Goal: Task Accomplishment & Management: Complete application form

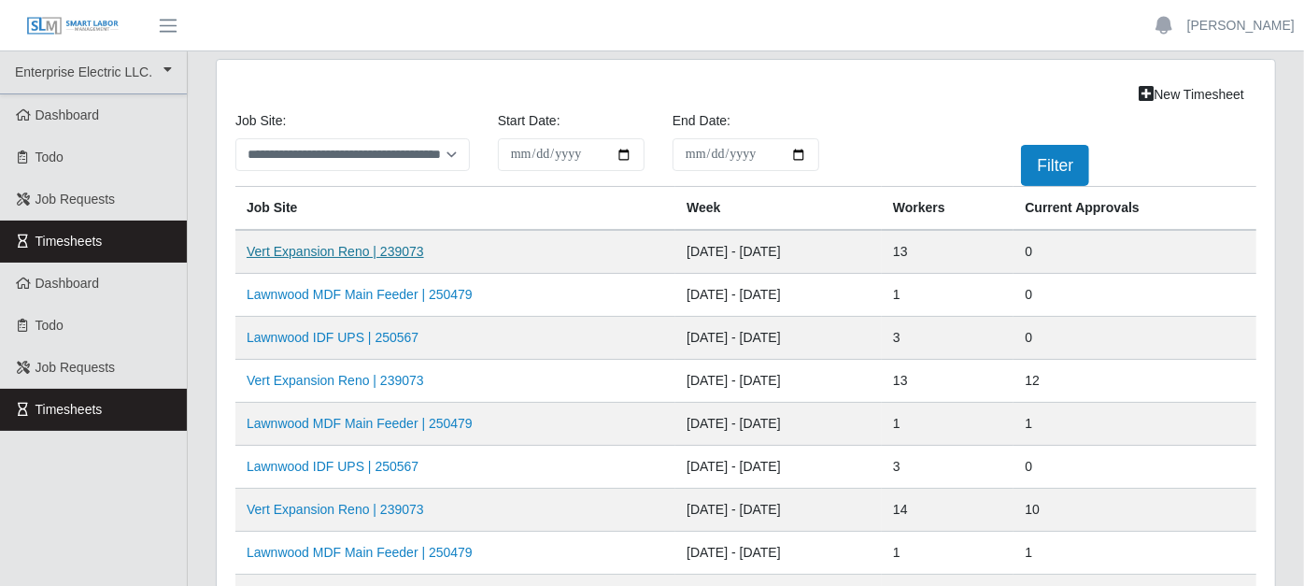
click at [387, 246] on link "Vert Expansion Reno | 239073" at bounding box center [335, 251] width 177 height 15
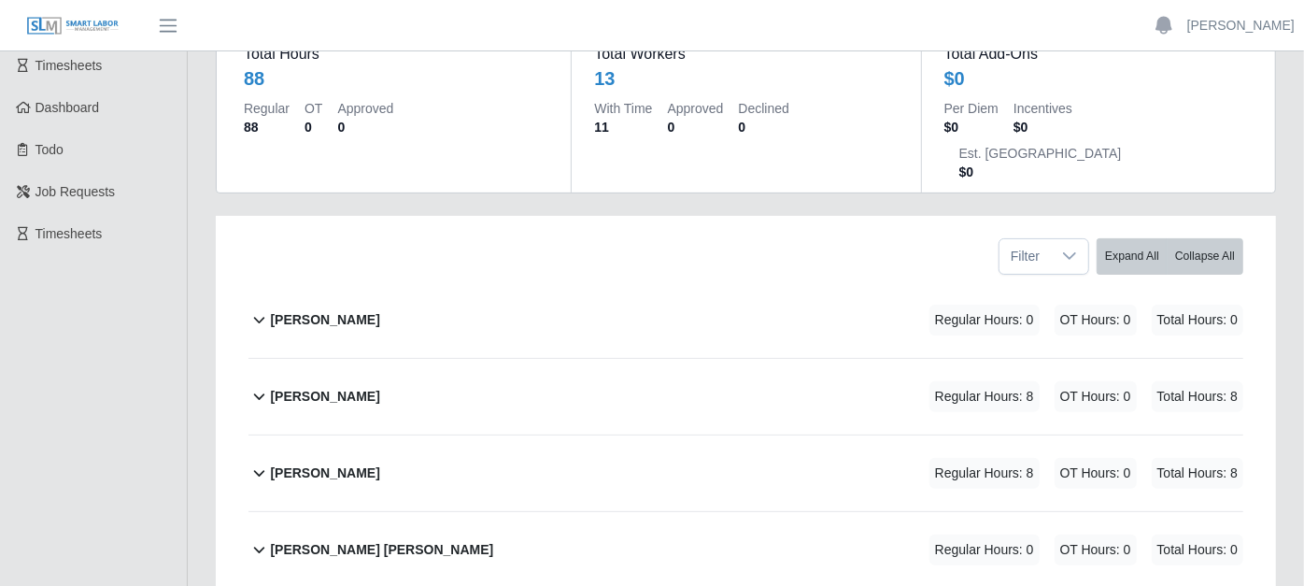
scroll to position [207, 0]
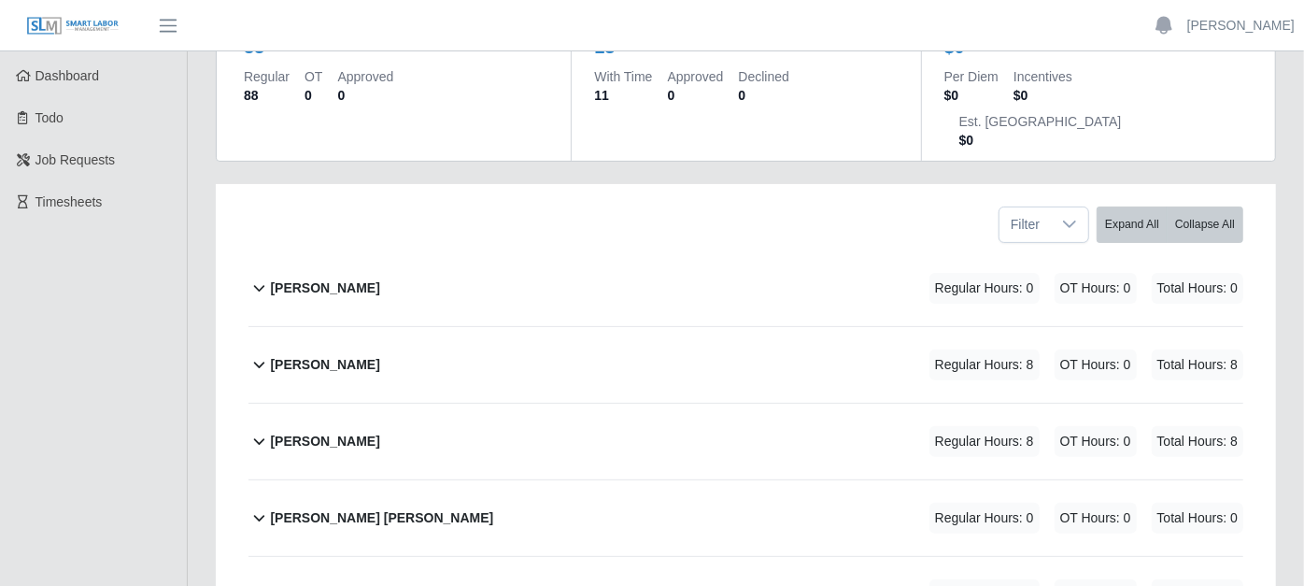
click at [263, 353] on icon at bounding box center [258, 364] width 21 height 22
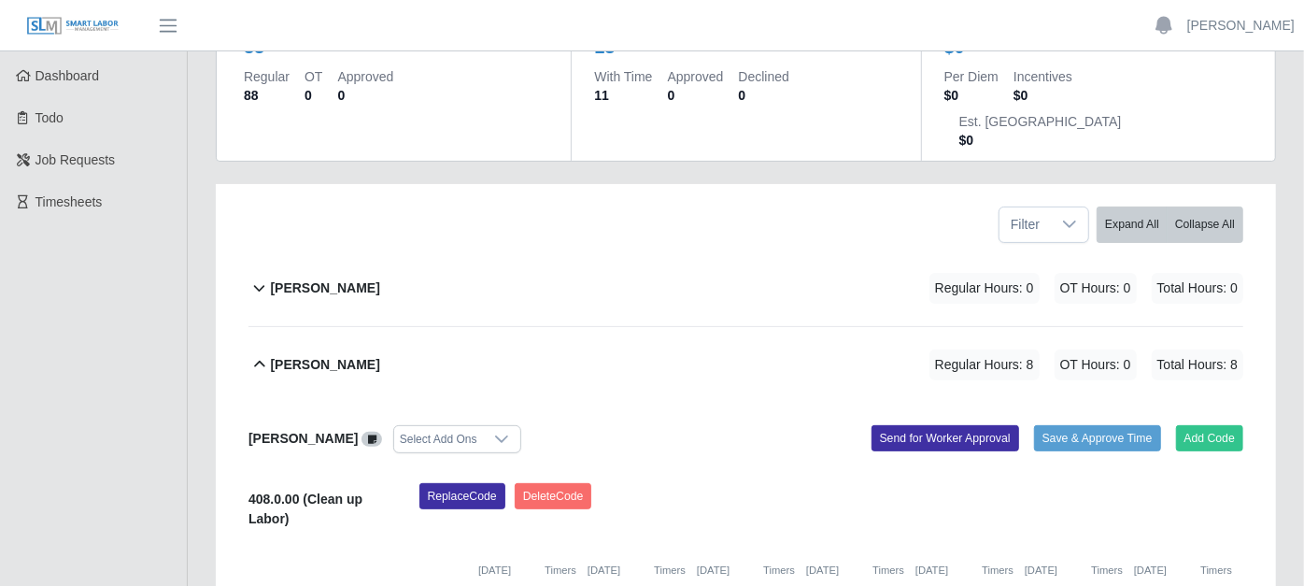
click at [263, 353] on icon at bounding box center [258, 364] width 21 height 22
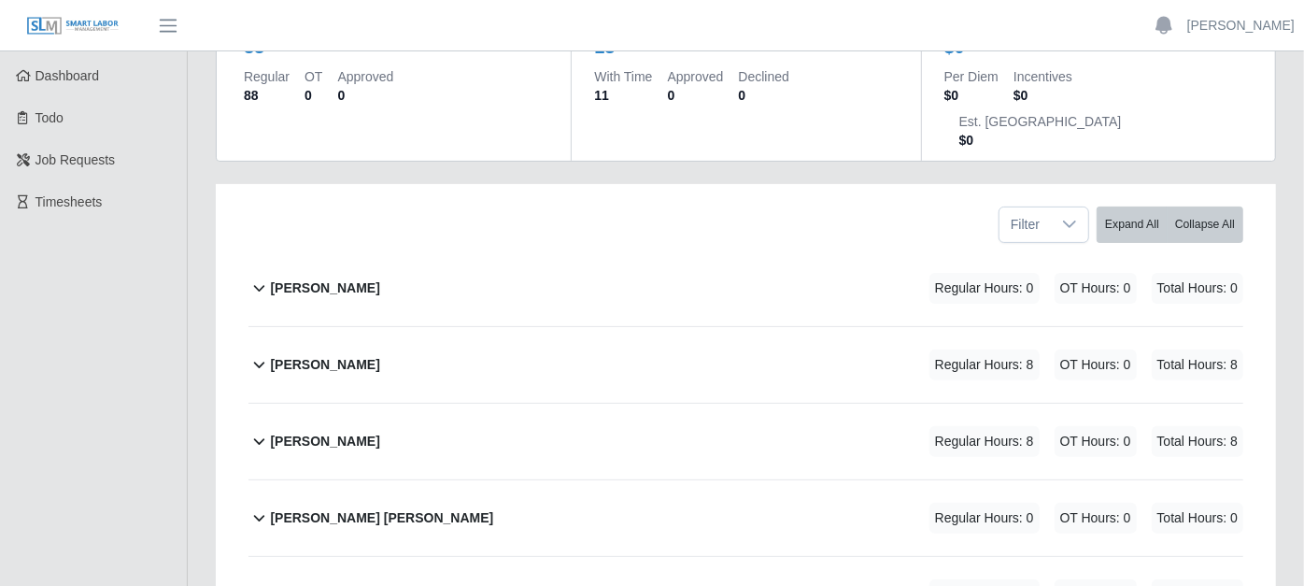
click at [257, 430] on icon at bounding box center [258, 441] width 21 height 22
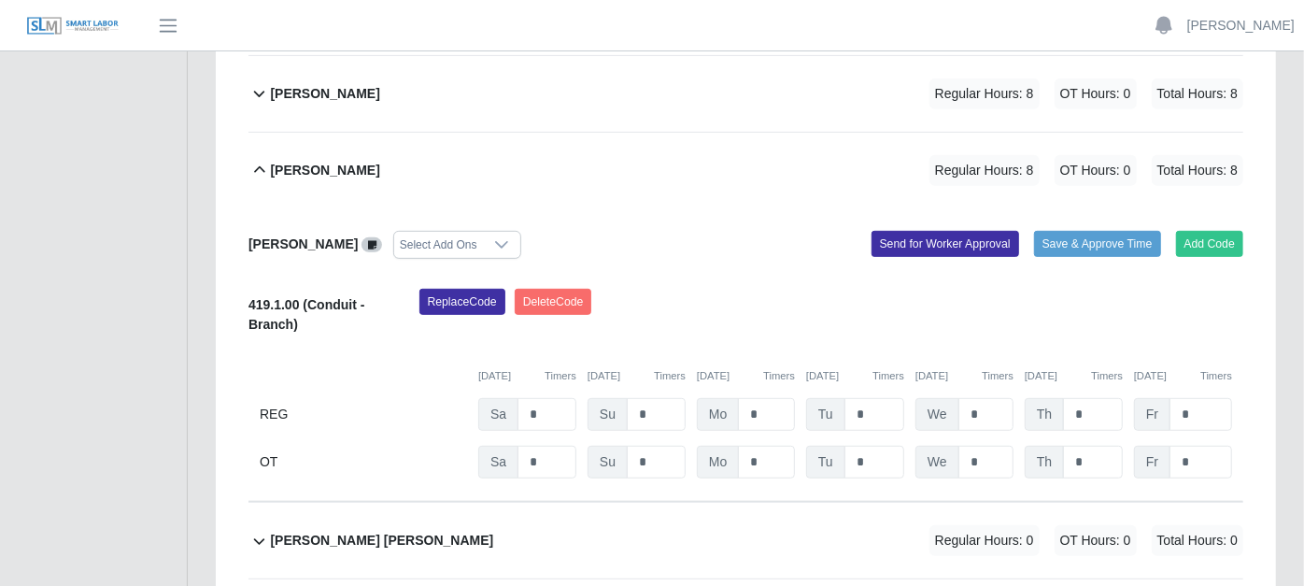
scroll to position [518, 0]
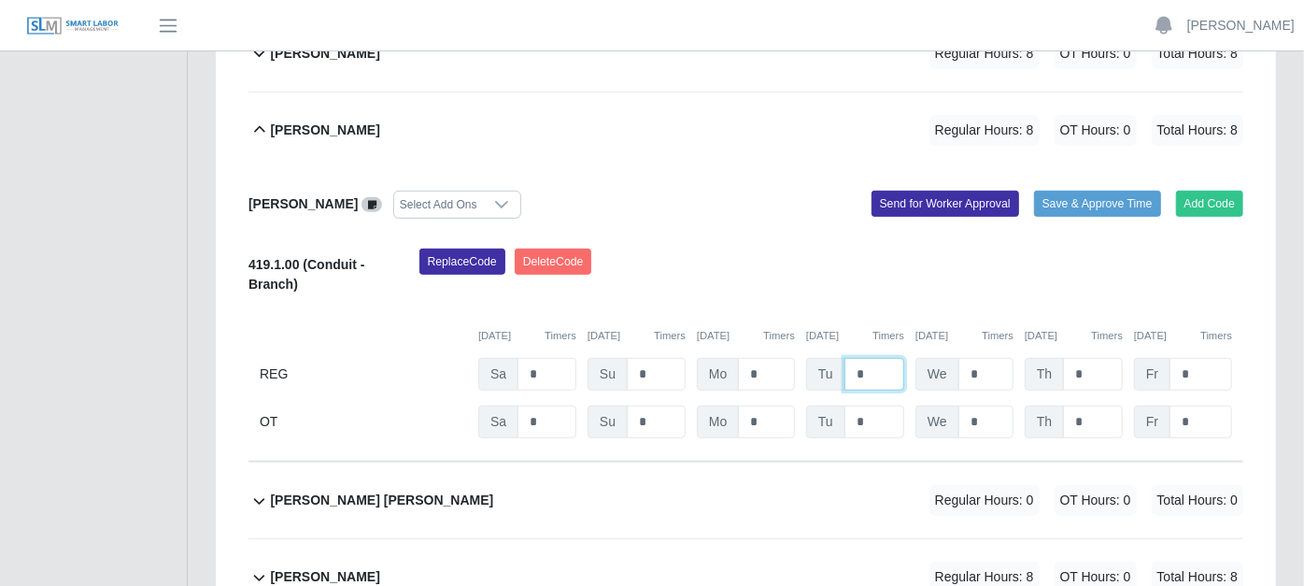
click at [882, 358] on input "*" at bounding box center [874, 374] width 60 height 33
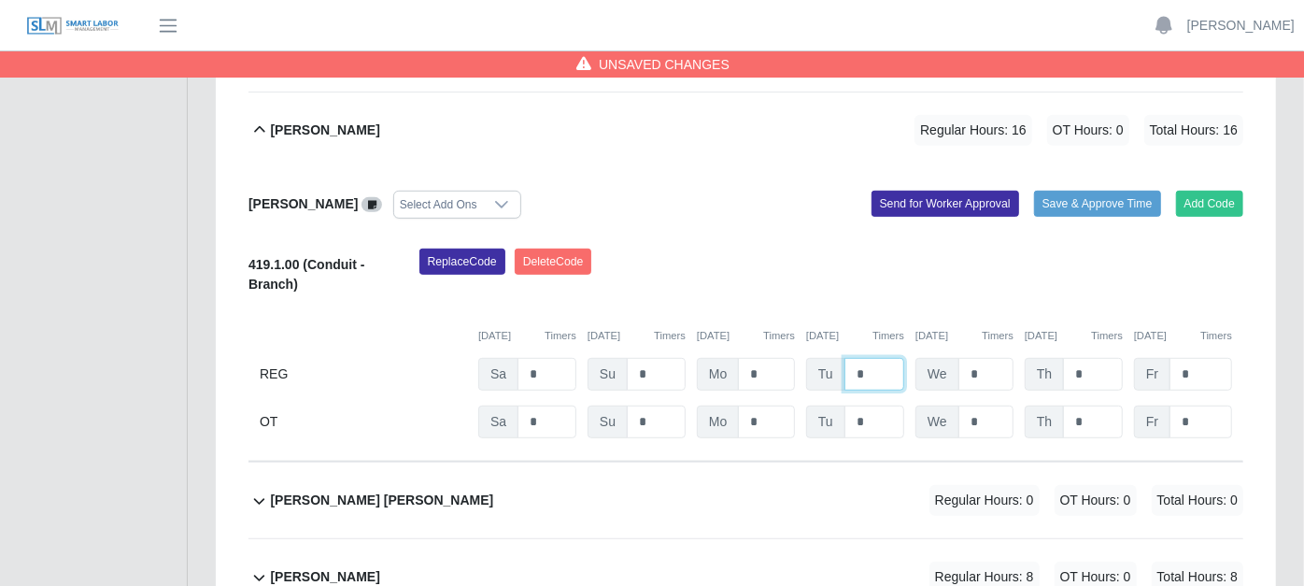
type input "*"
click at [263, 566] on icon at bounding box center [258, 577] width 21 height 22
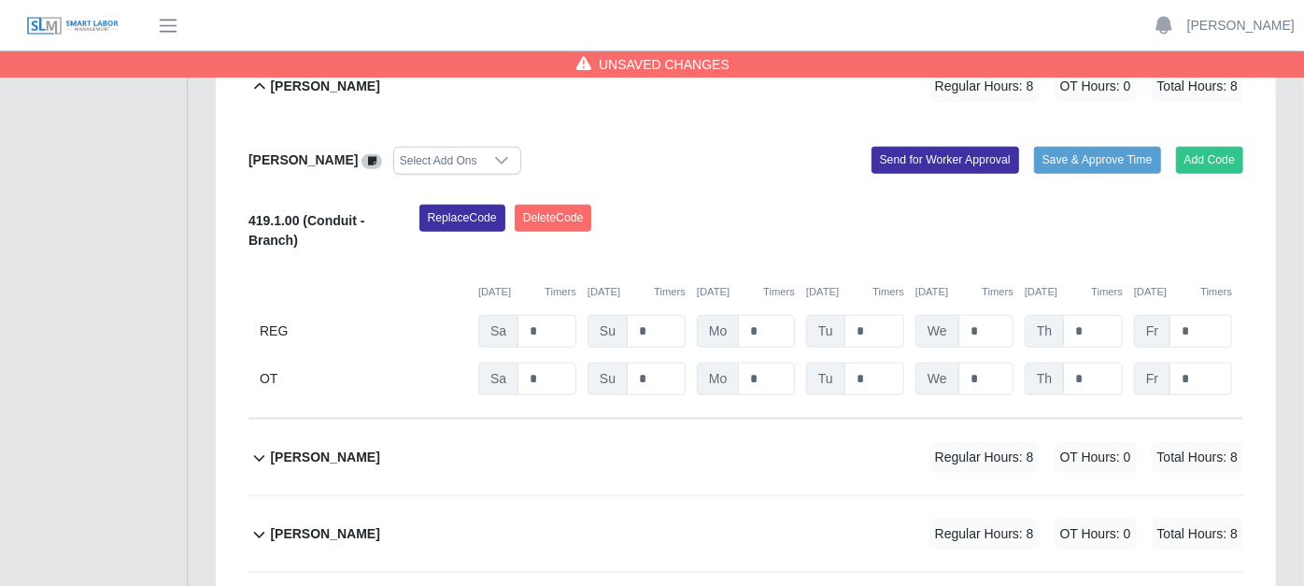
scroll to position [1038, 0]
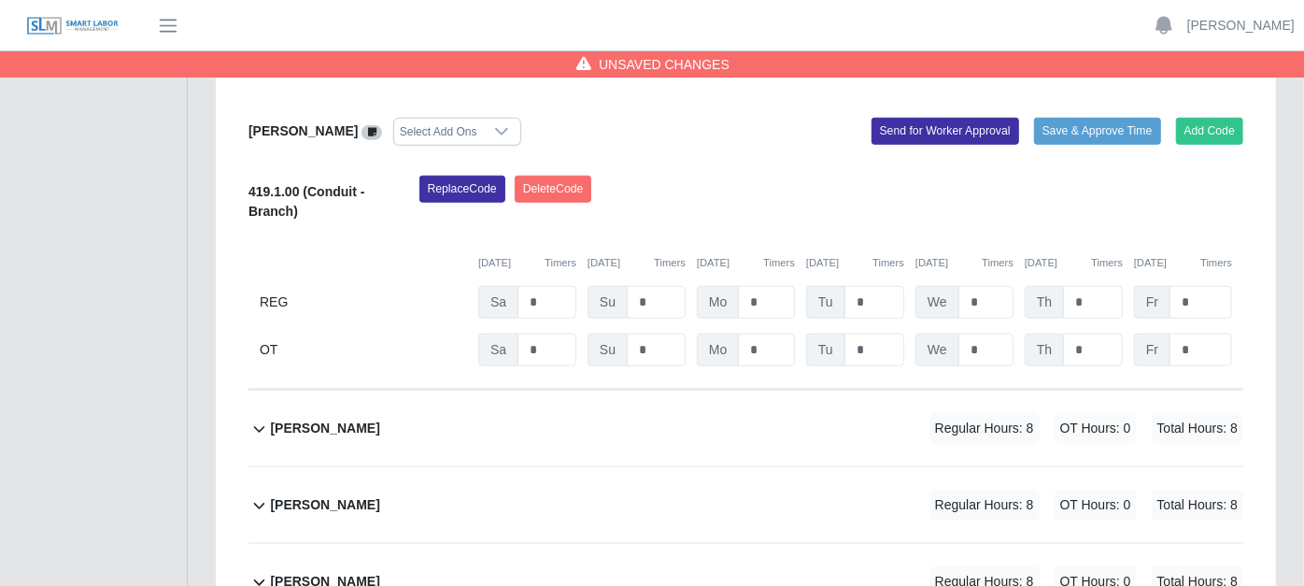
click at [259, 418] on icon at bounding box center [258, 429] width 21 height 22
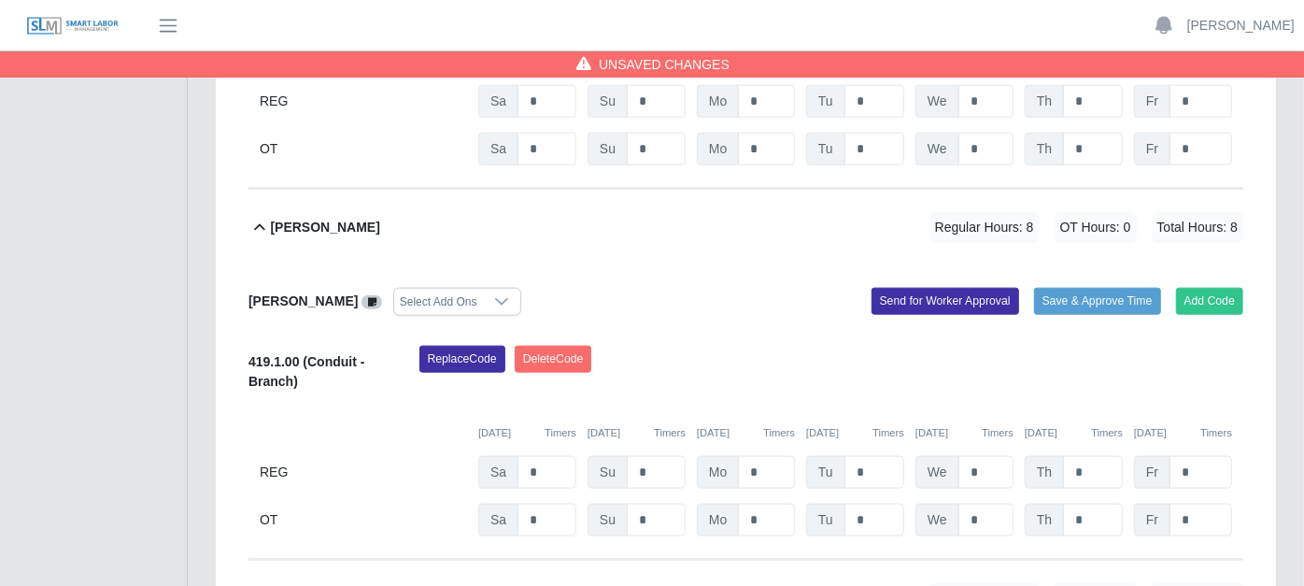
scroll to position [1245, 0]
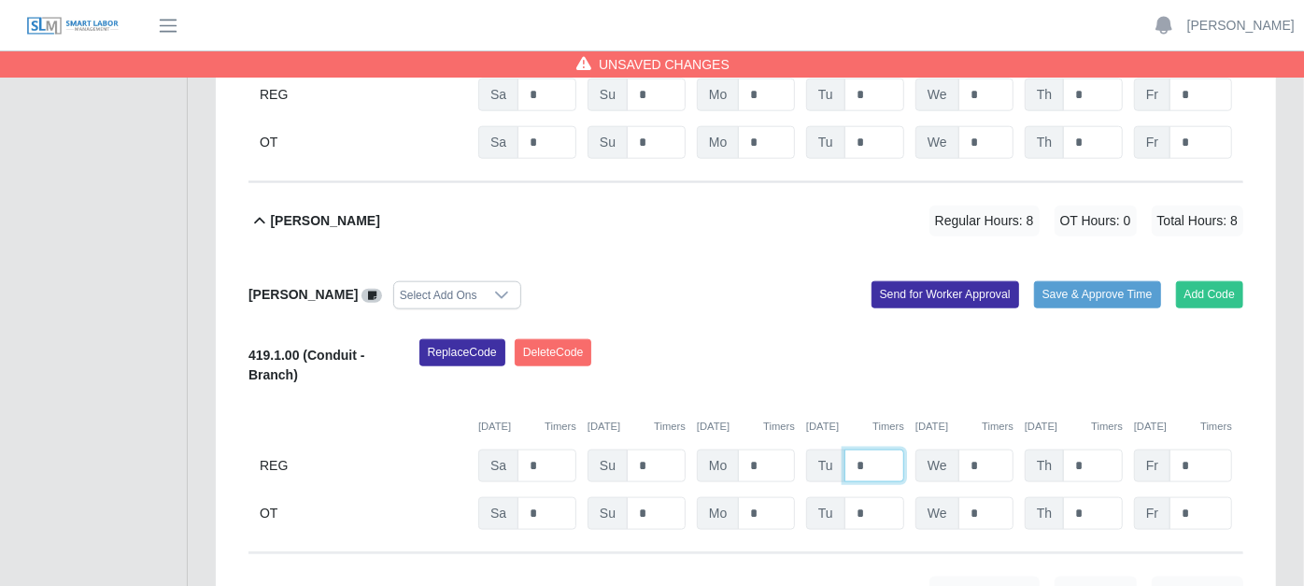
click at [879, 449] on input "*" at bounding box center [874, 465] width 60 height 33
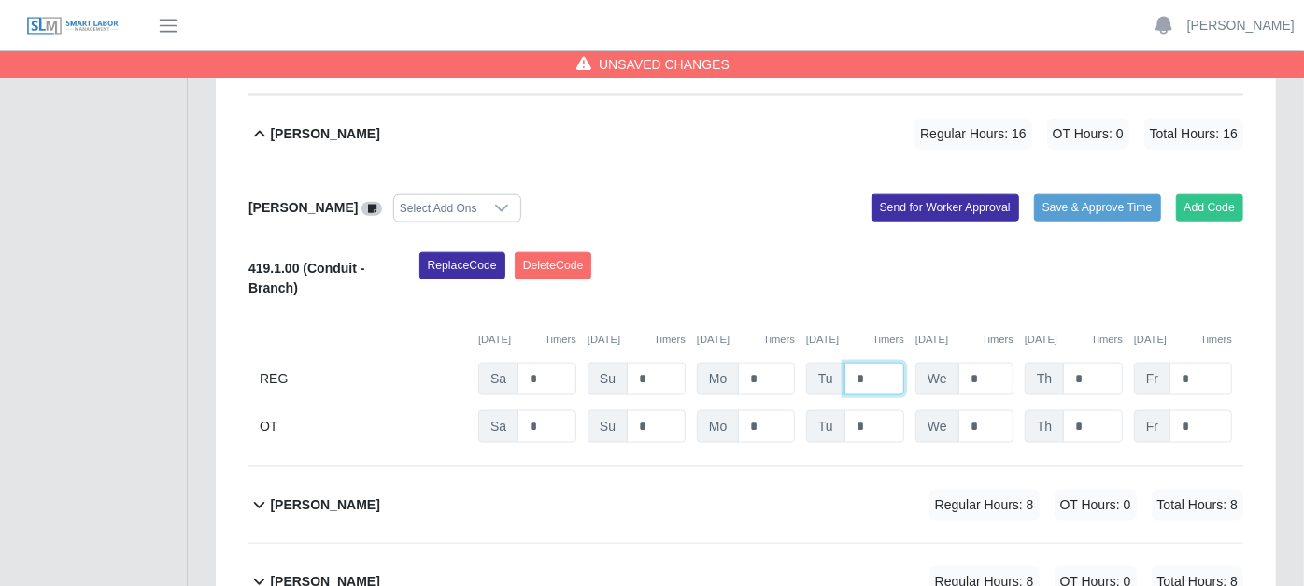
scroll to position [1452, 0]
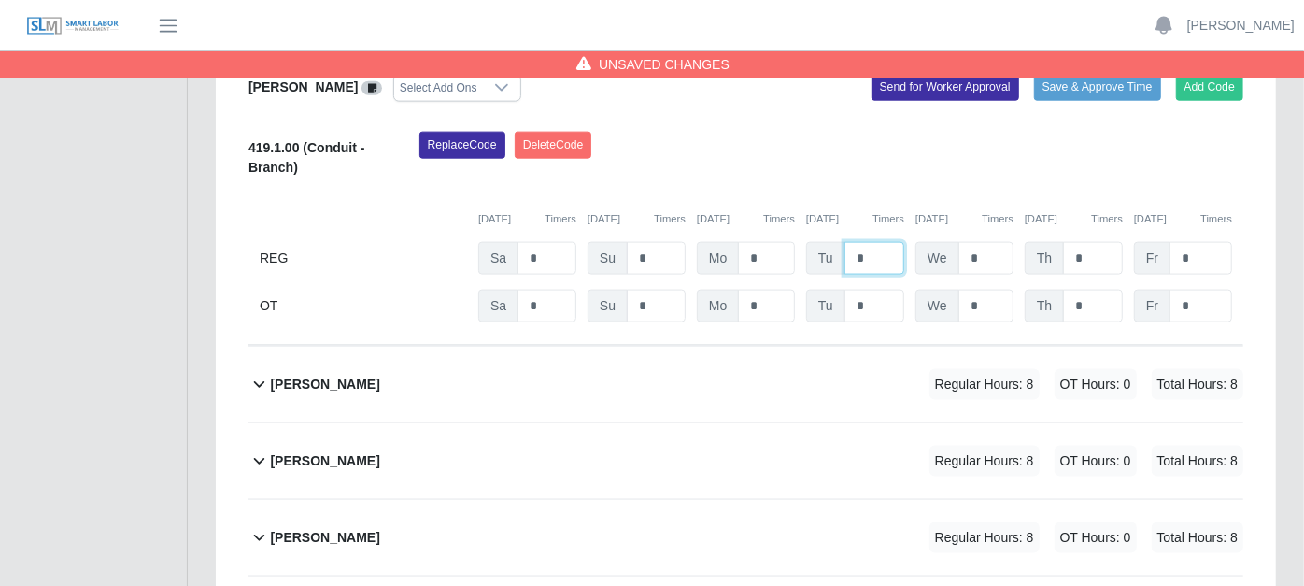
type input "*"
click at [262, 382] on icon at bounding box center [259, 385] width 11 height 7
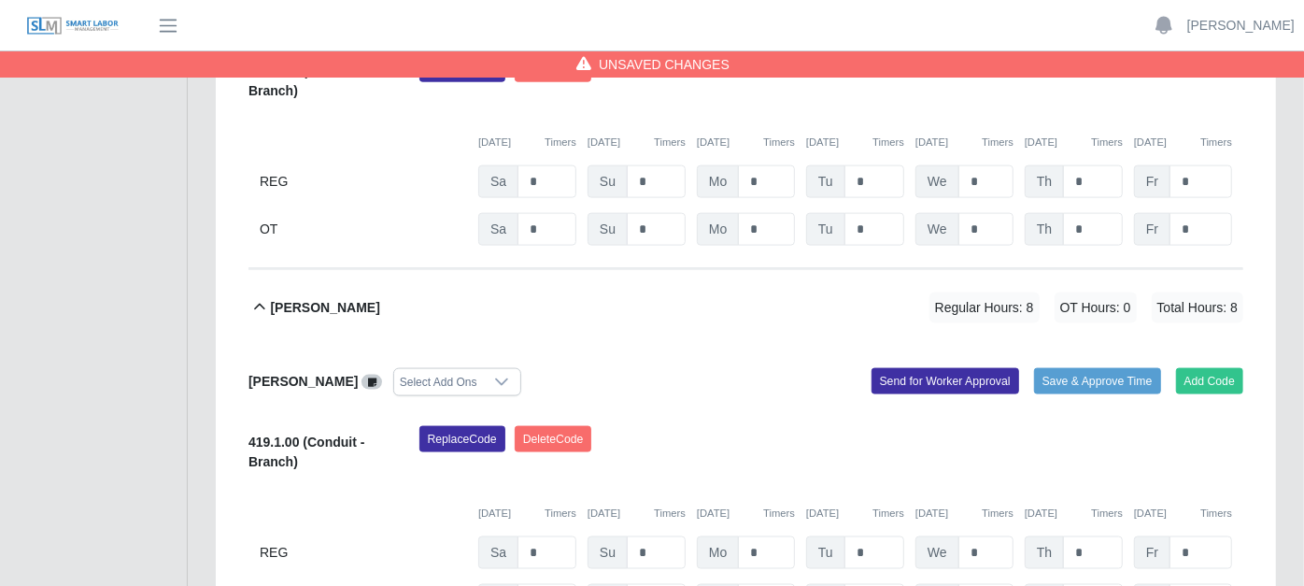
scroll to position [1556, 0]
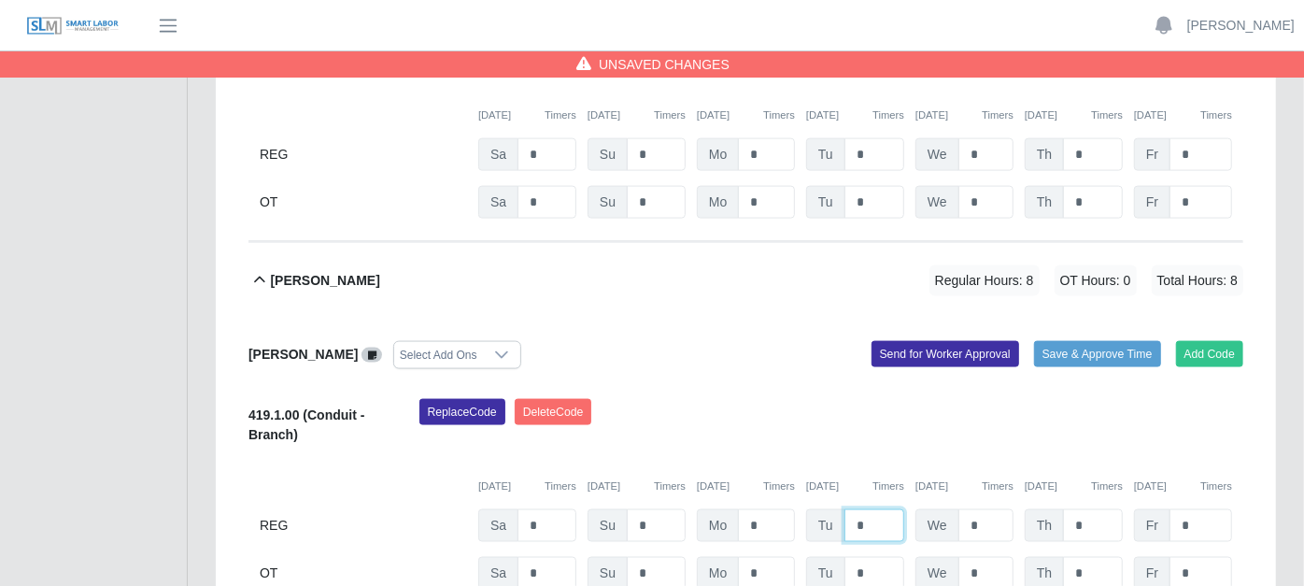
click at [872, 509] on input "*" at bounding box center [874, 525] width 60 height 33
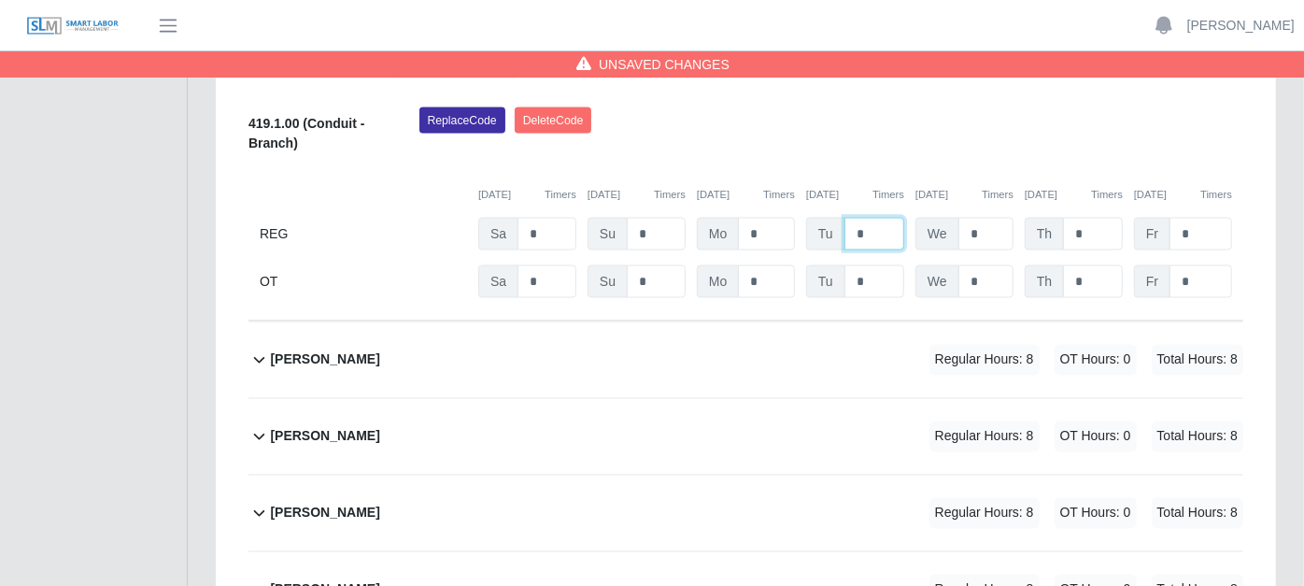
scroll to position [1868, 0]
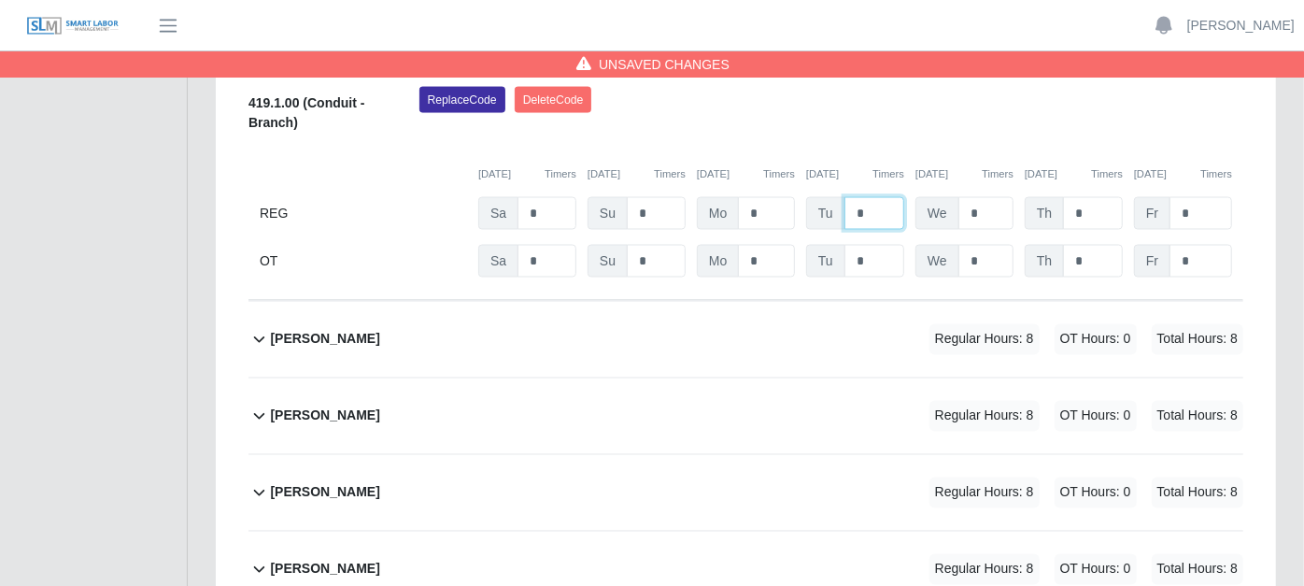
type input "*"
click at [260, 328] on icon at bounding box center [258, 339] width 21 height 22
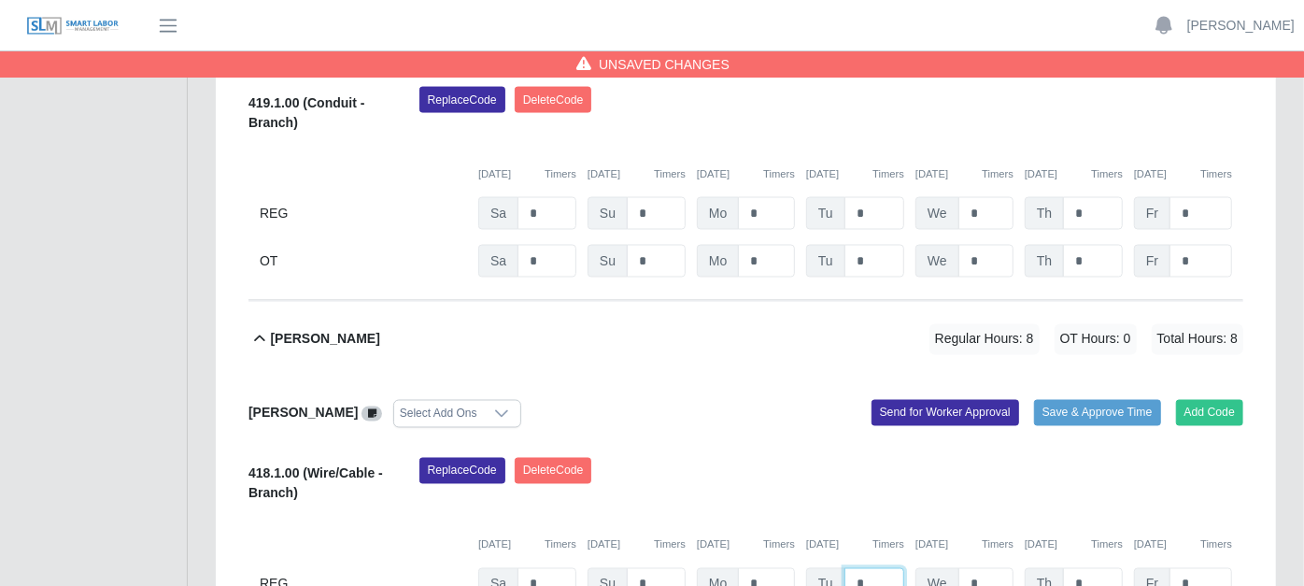
click at [875, 568] on input "*" at bounding box center [874, 584] width 60 height 33
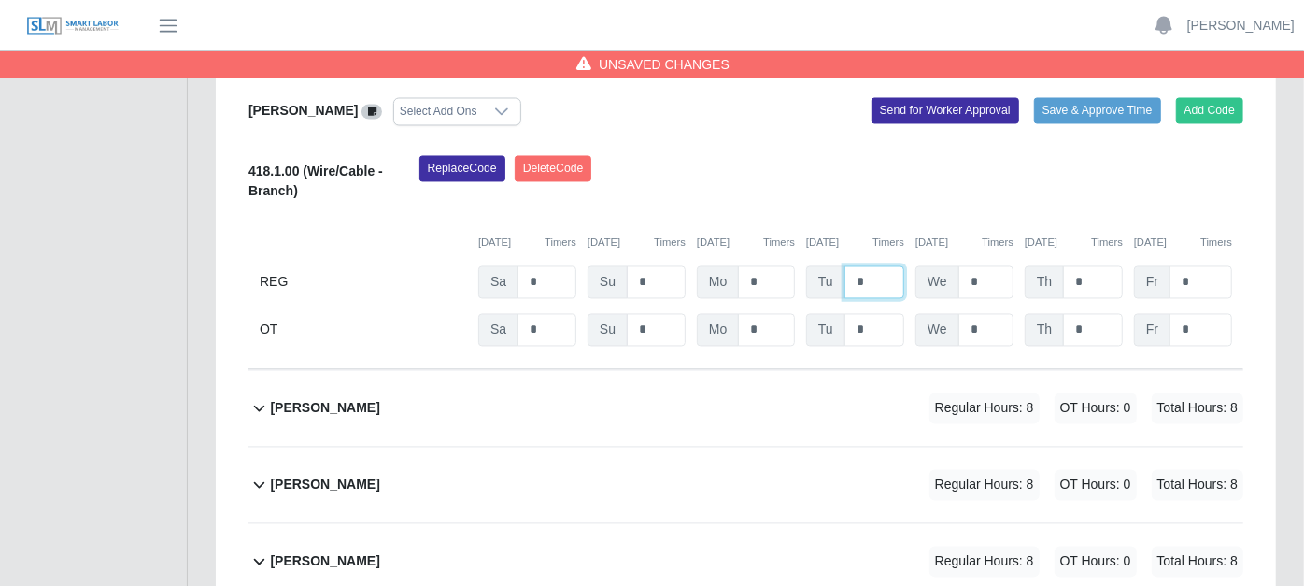
scroll to position [2179, 0]
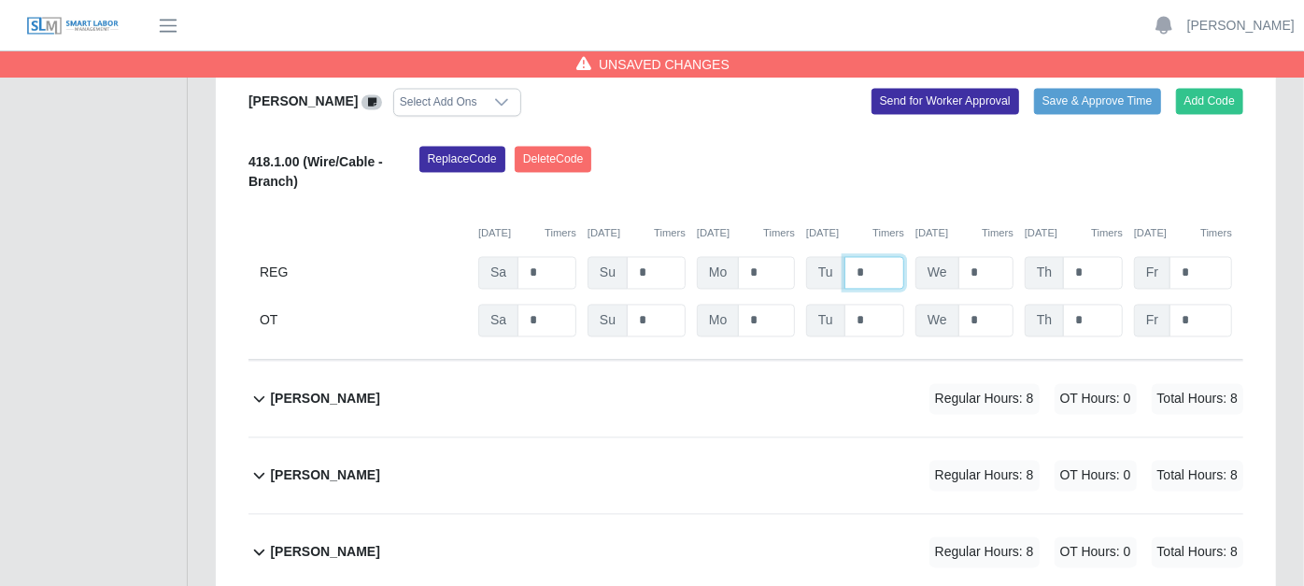
type input "*"
click at [257, 388] on icon at bounding box center [258, 399] width 21 height 22
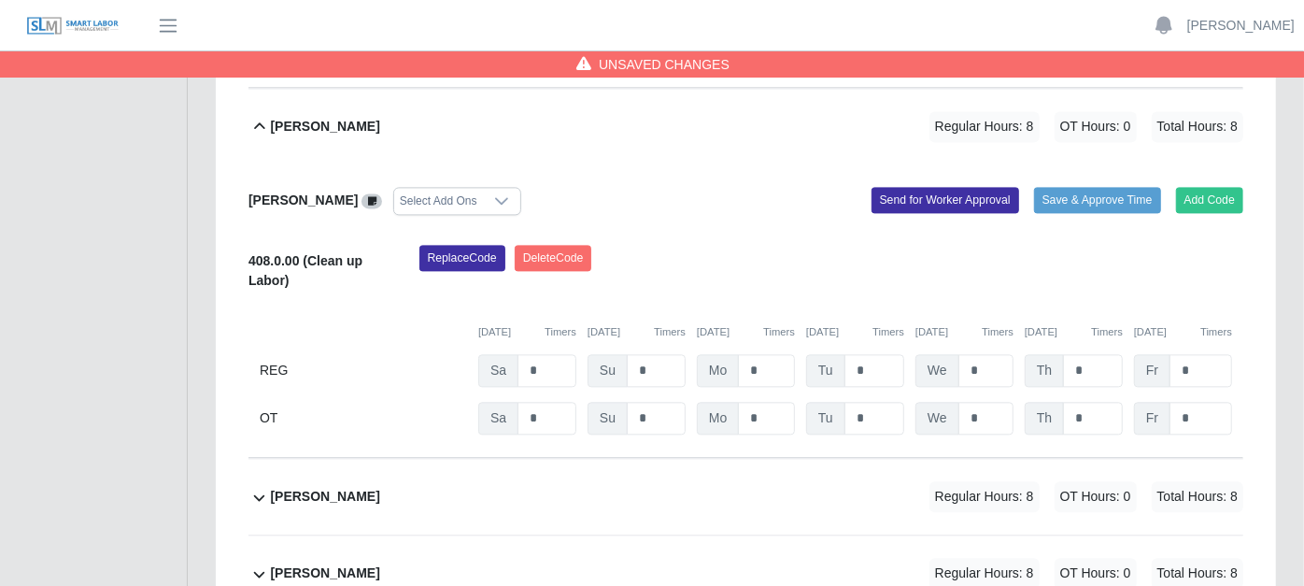
scroll to position [2490, 0]
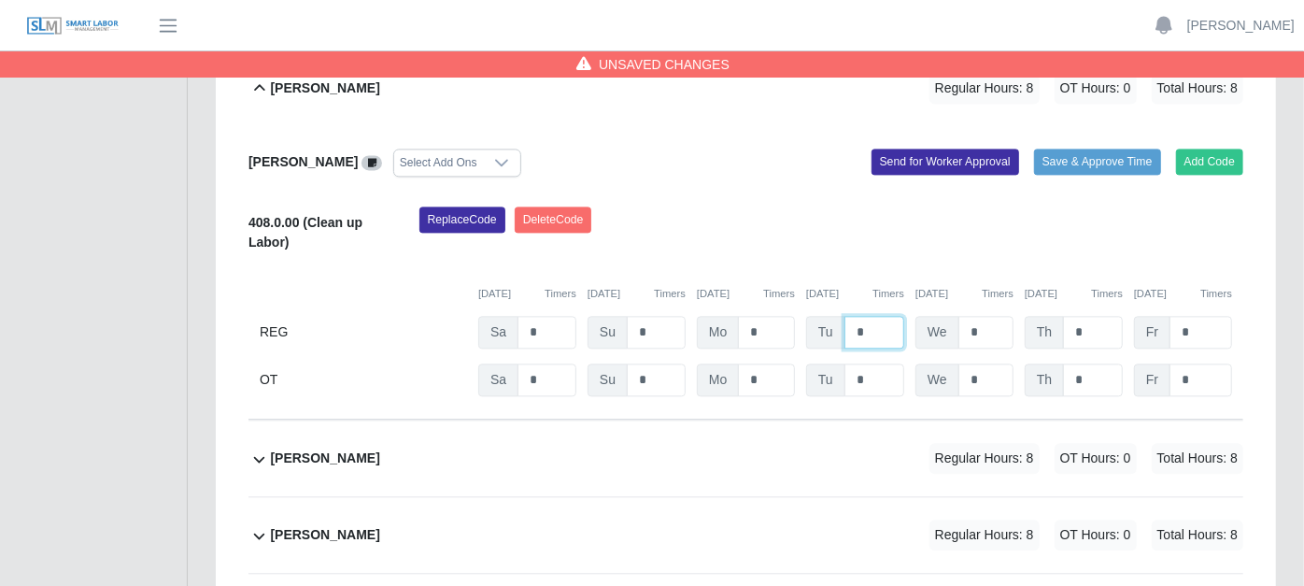
click at [880, 316] on input "*" at bounding box center [874, 332] width 60 height 33
type input "*"
click at [261, 447] on icon at bounding box center [258, 458] width 21 height 22
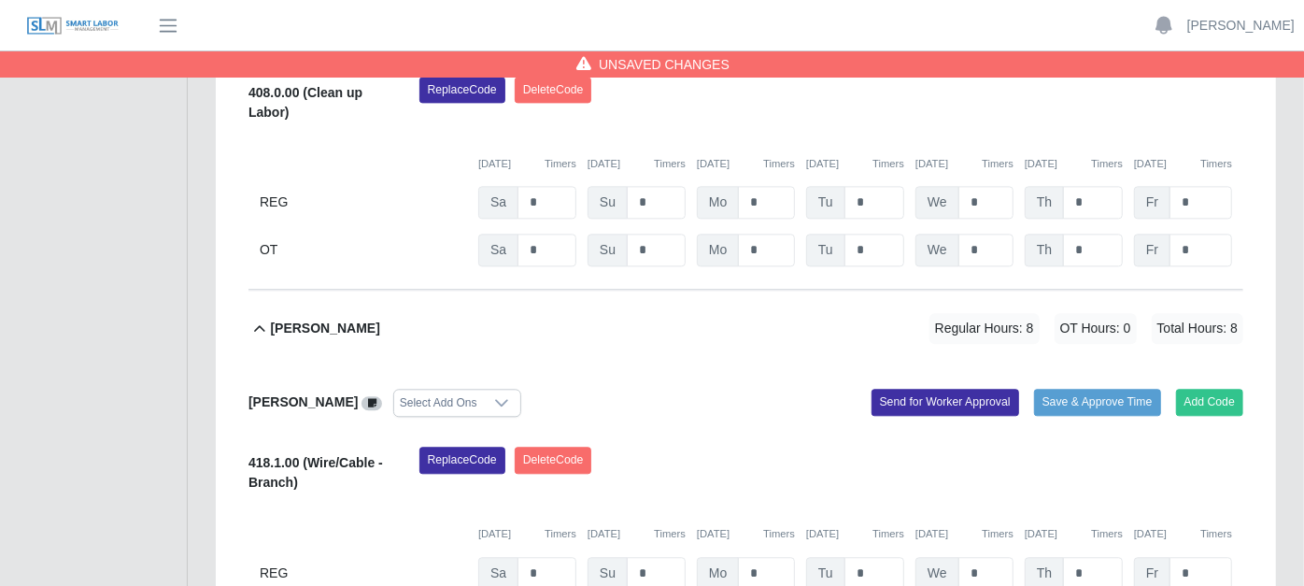
scroll to position [2802, 0]
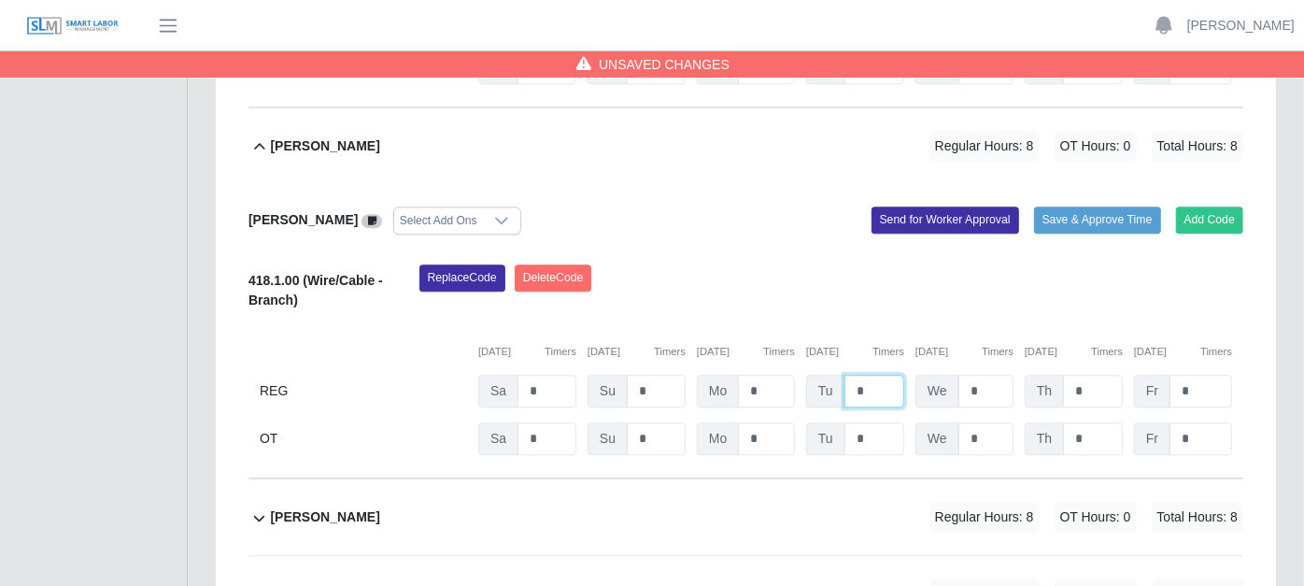
click at [870, 375] on input "*" at bounding box center [874, 391] width 60 height 33
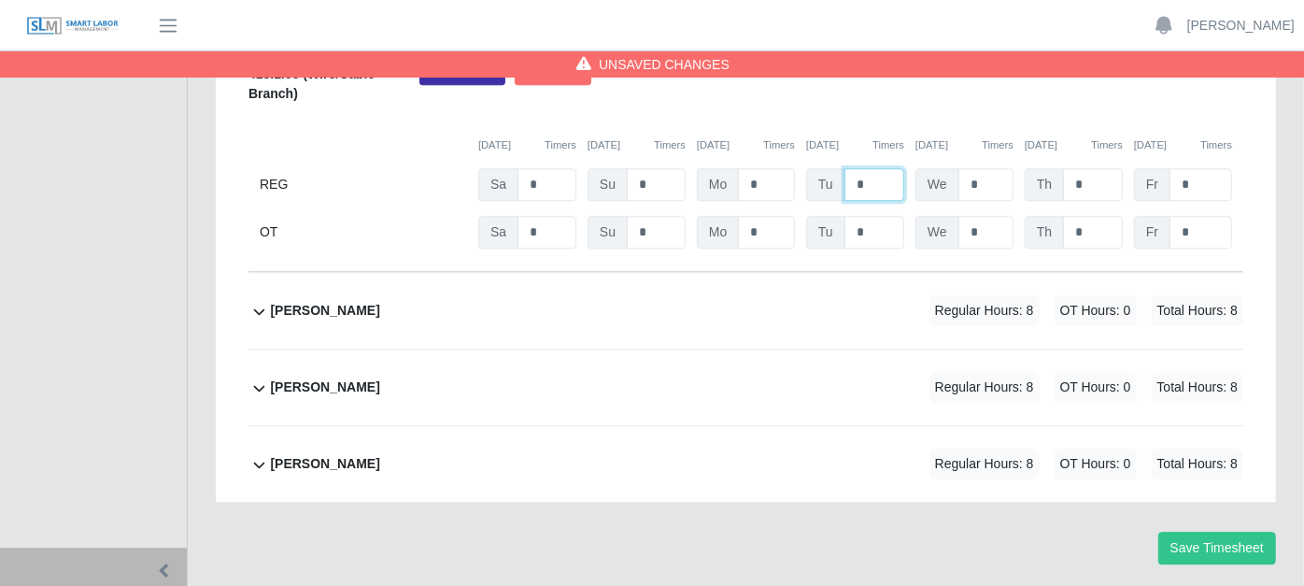
type input "*"
click at [252, 300] on icon at bounding box center [258, 311] width 21 height 22
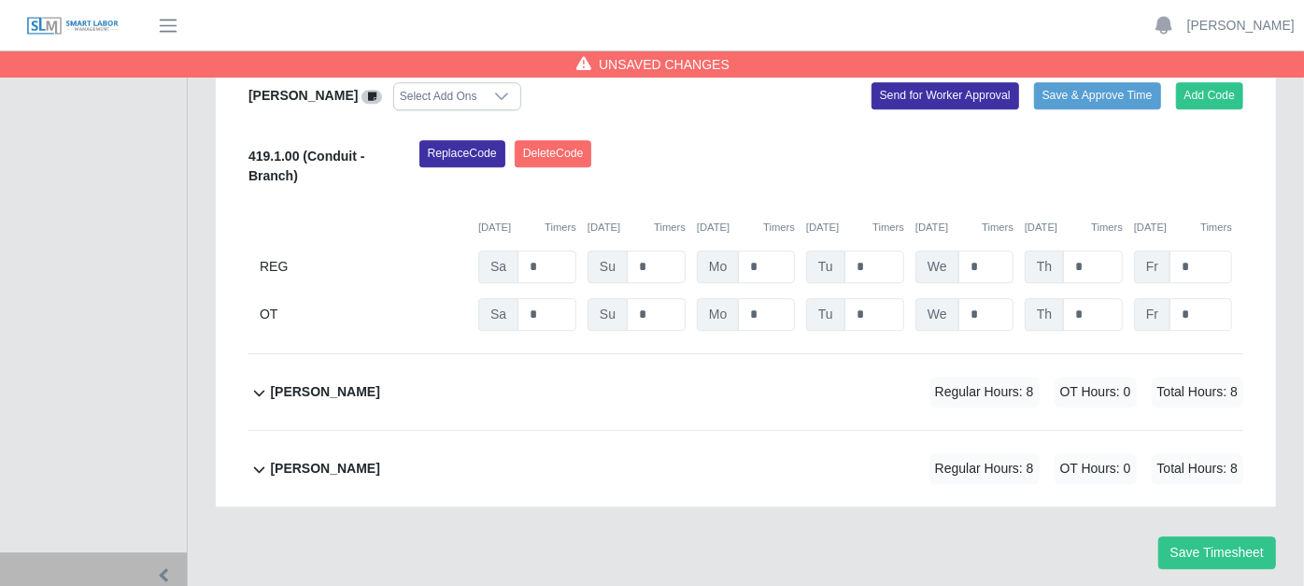
scroll to position [3301, 0]
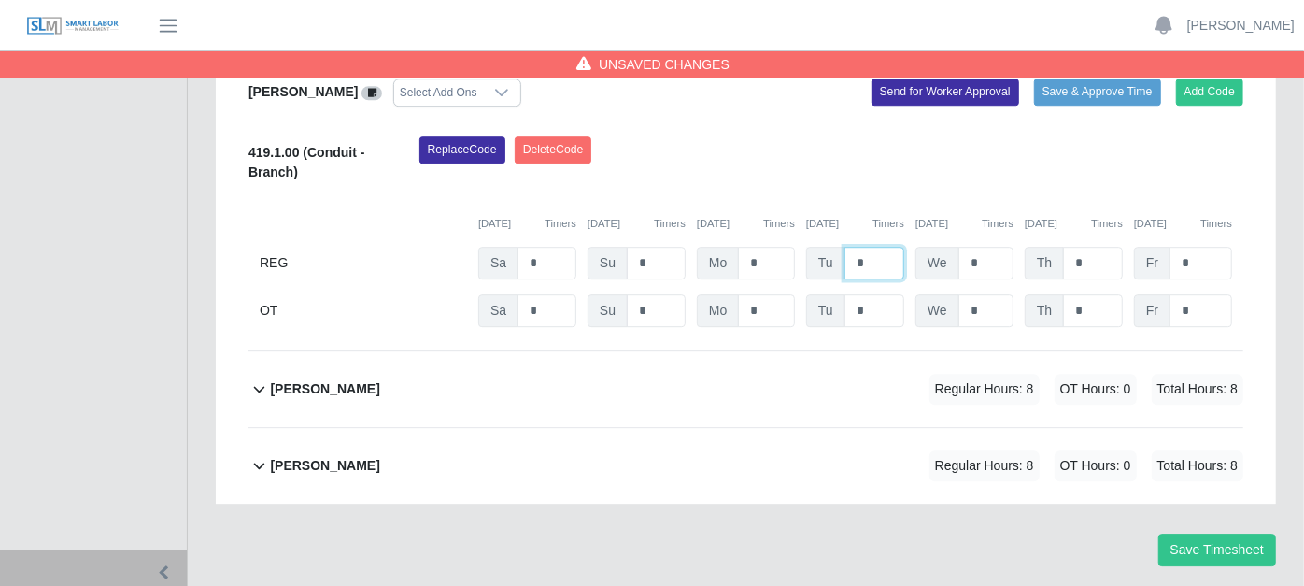
click at [872, 247] on input "*" at bounding box center [874, 263] width 60 height 33
type input "*"
click at [258, 377] on icon at bounding box center [258, 388] width 21 height 22
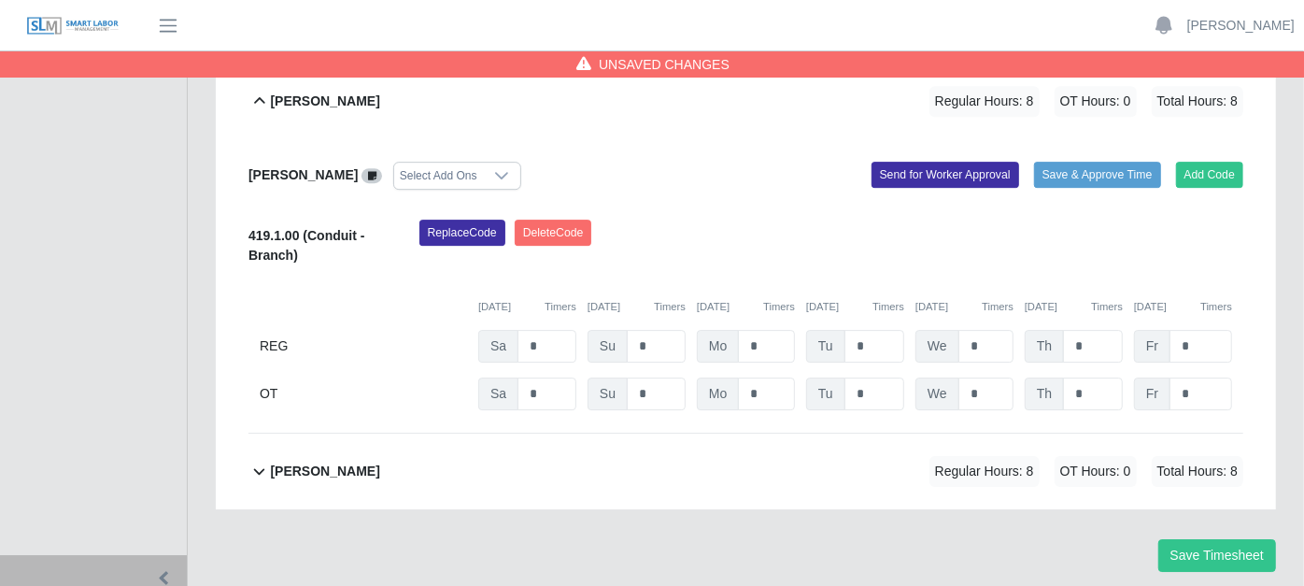
scroll to position [3594, 0]
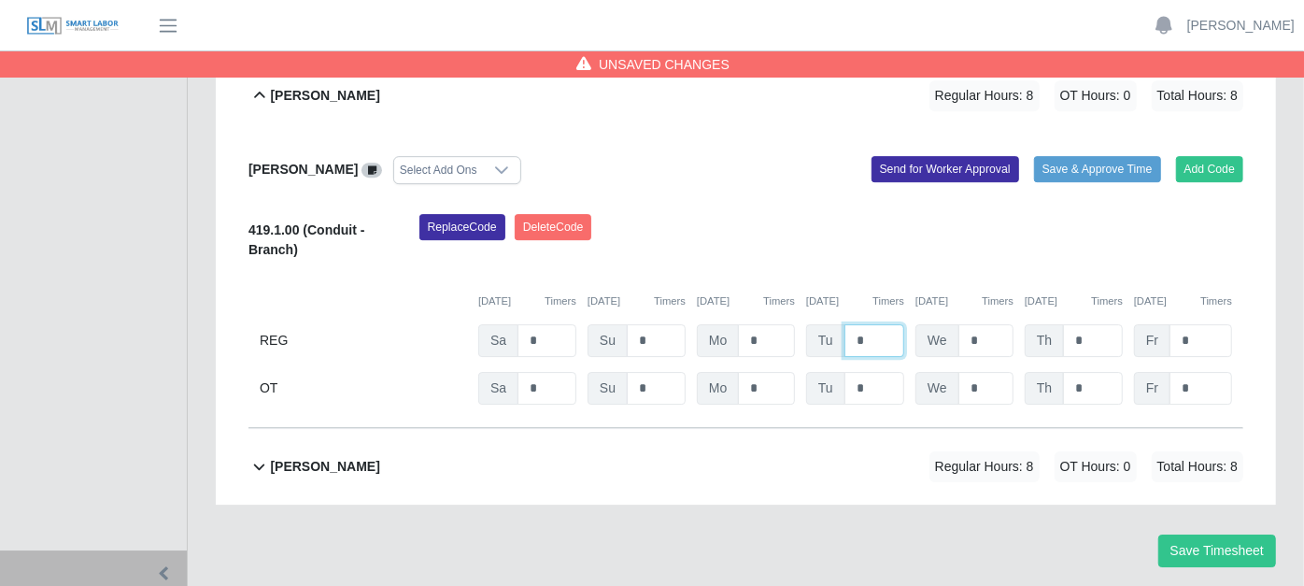
click at [867, 324] on input "*" at bounding box center [874, 340] width 60 height 33
type input "*"
click at [259, 455] on icon at bounding box center [258, 466] width 21 height 22
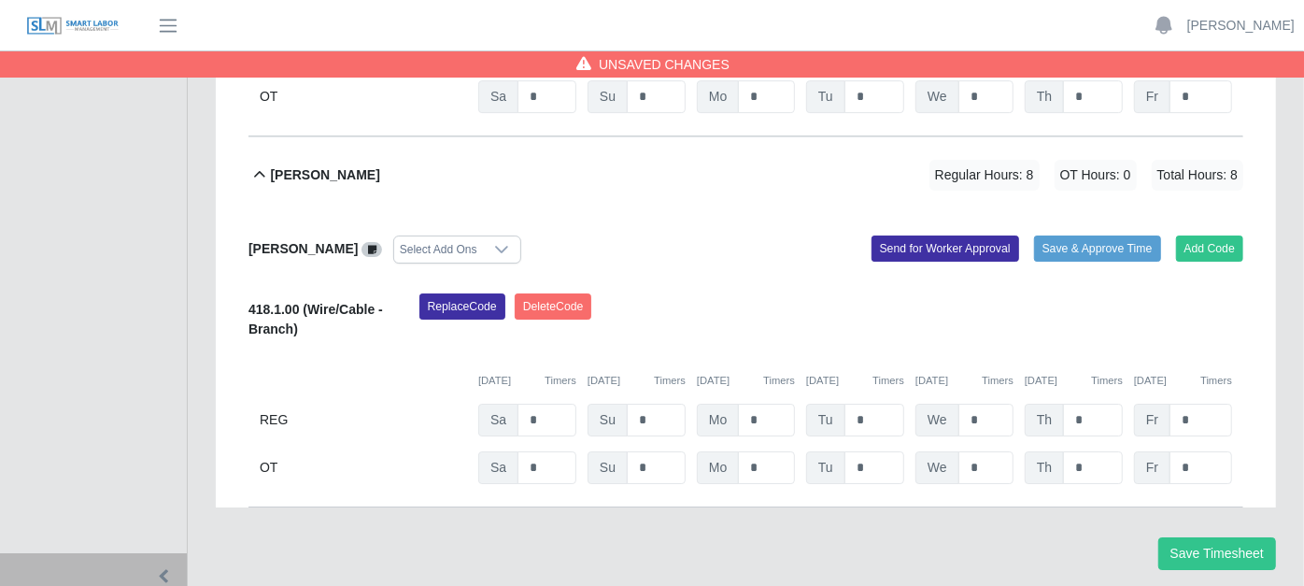
scroll to position [3888, 0]
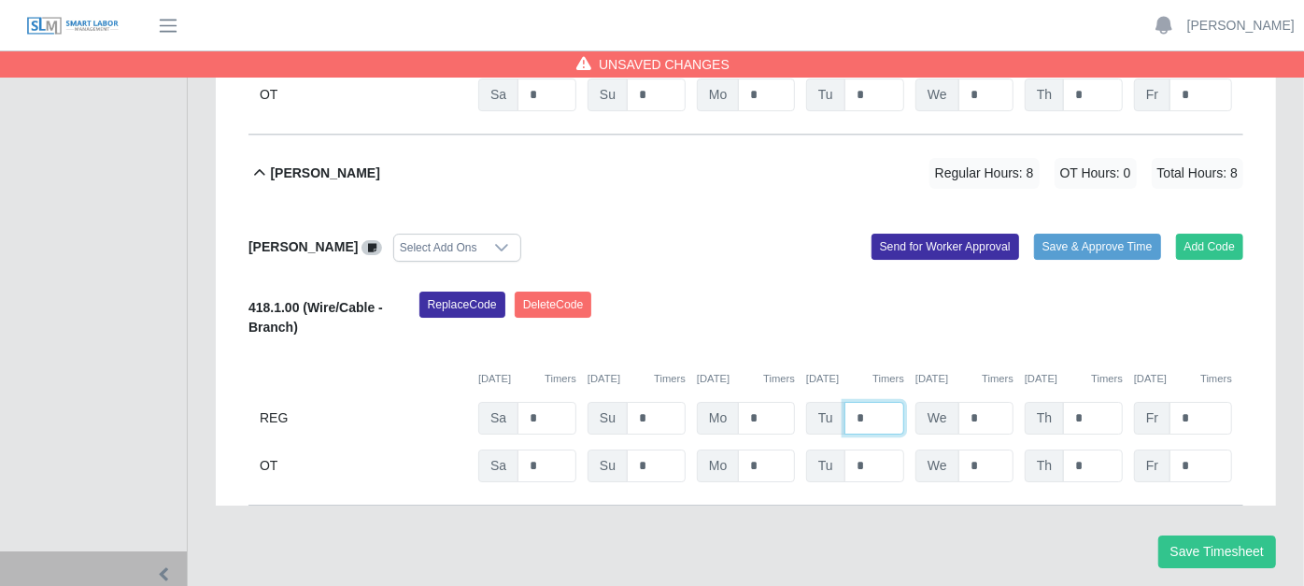
click at [870, 402] on input "*" at bounding box center [874, 418] width 60 height 33
type input "*"
click at [1197, 535] on button "Save Timesheet" at bounding box center [1217, 551] width 118 height 33
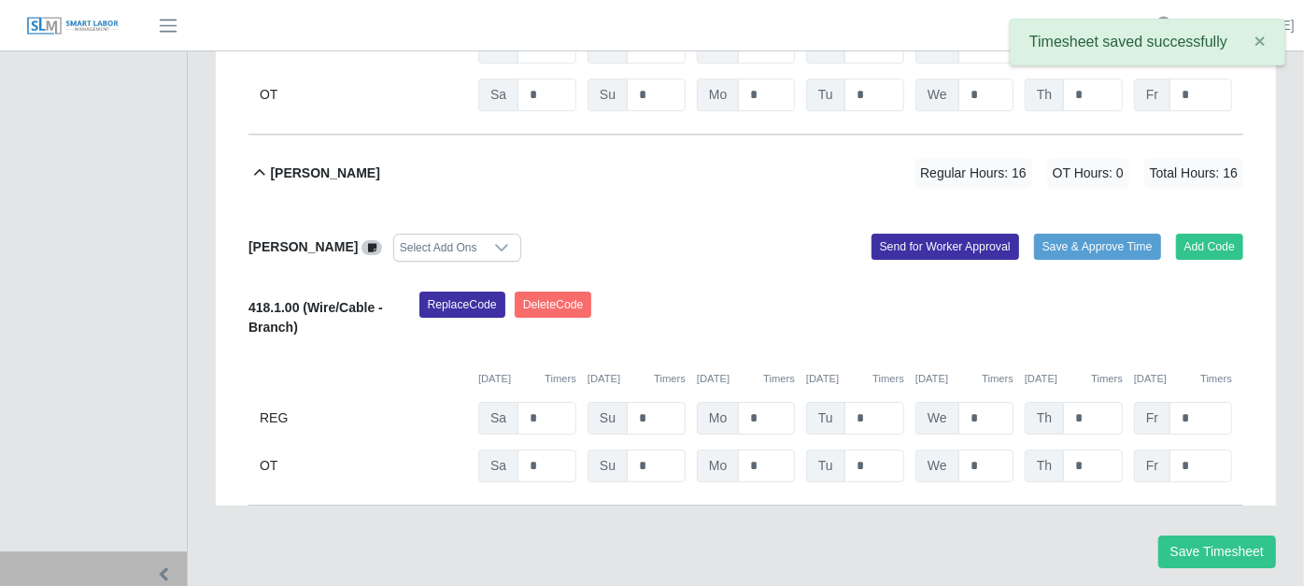
click at [262, 162] on icon at bounding box center [258, 173] width 21 height 22
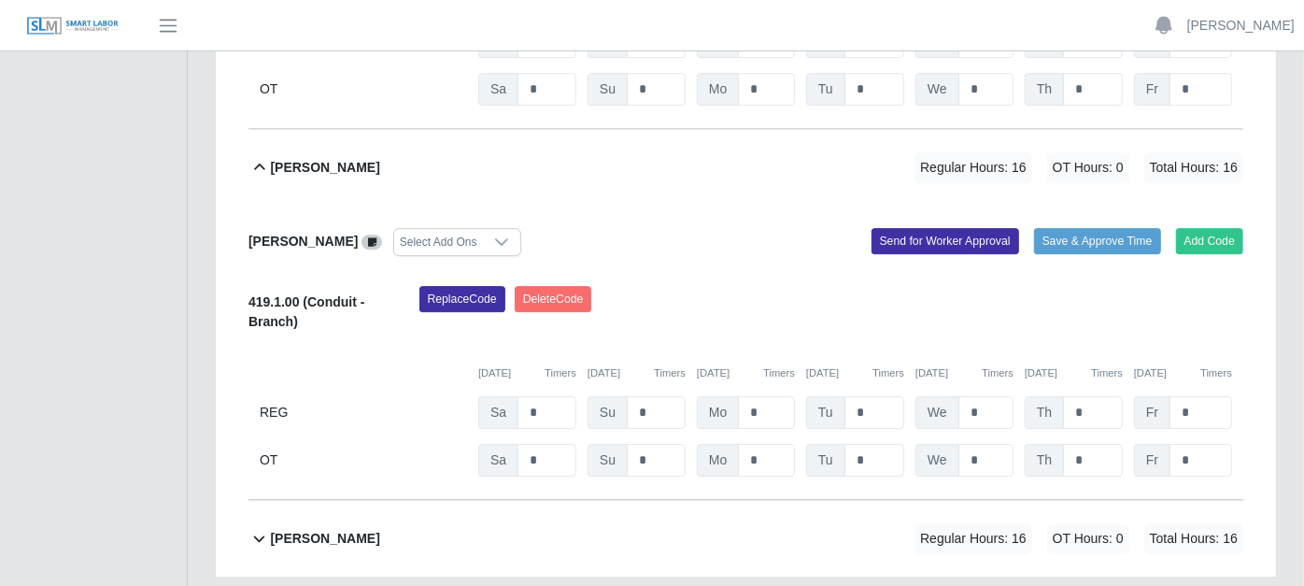
scroll to position [3491, 0]
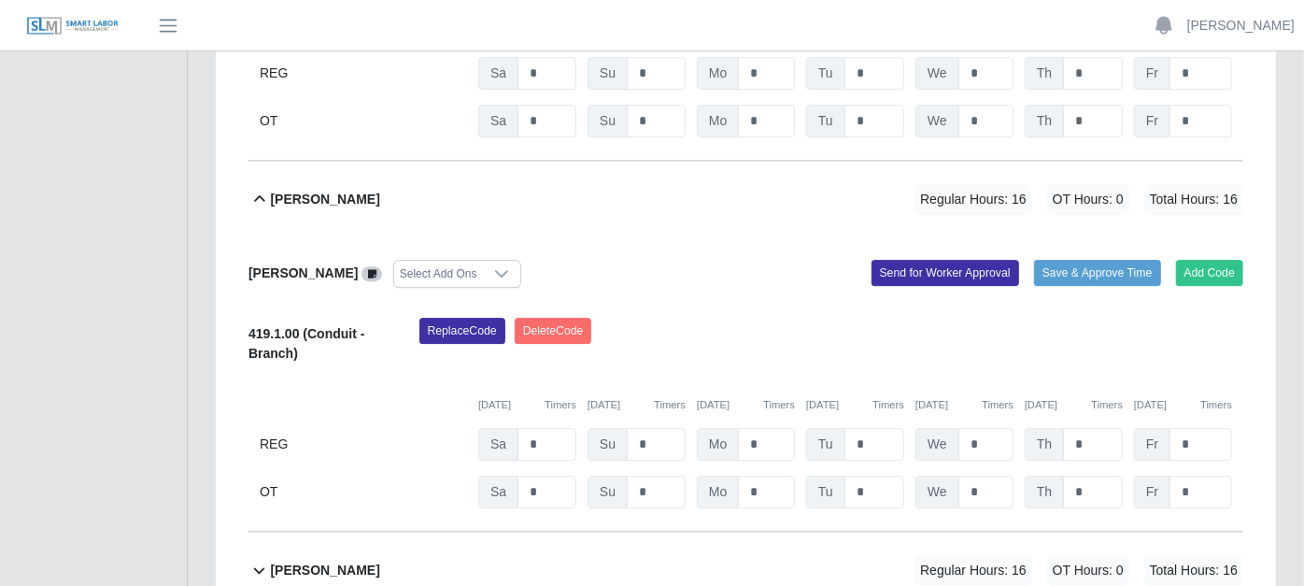
click at [256, 188] on icon at bounding box center [258, 199] width 21 height 22
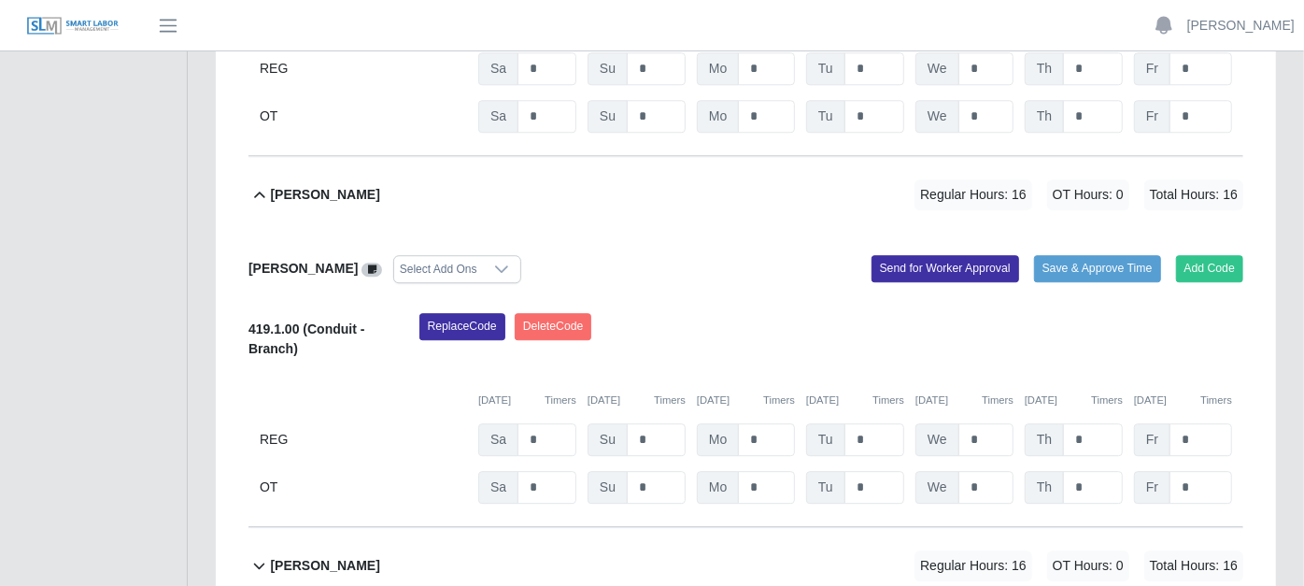
scroll to position [3094, 0]
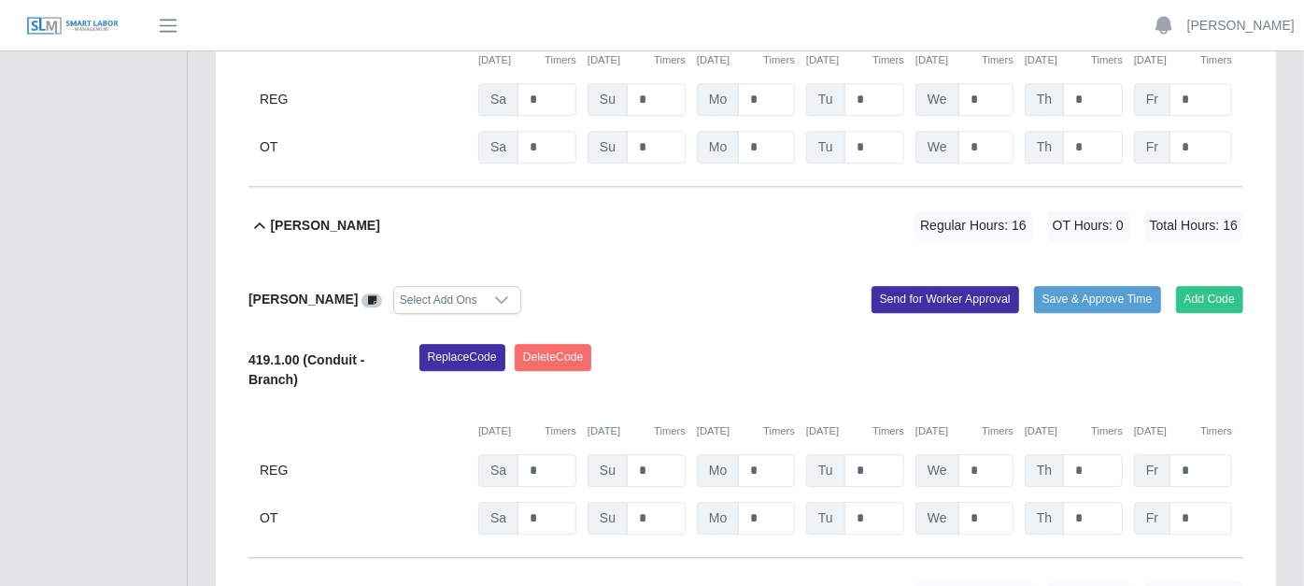
click at [262, 215] on icon at bounding box center [258, 226] width 21 height 22
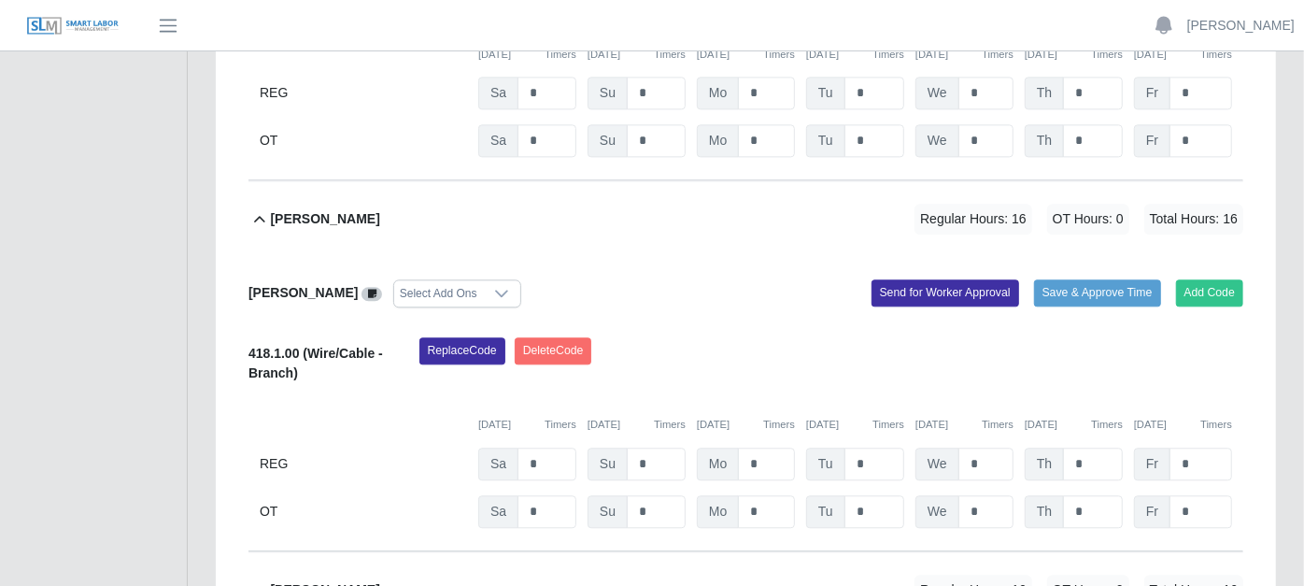
scroll to position [2698, 0]
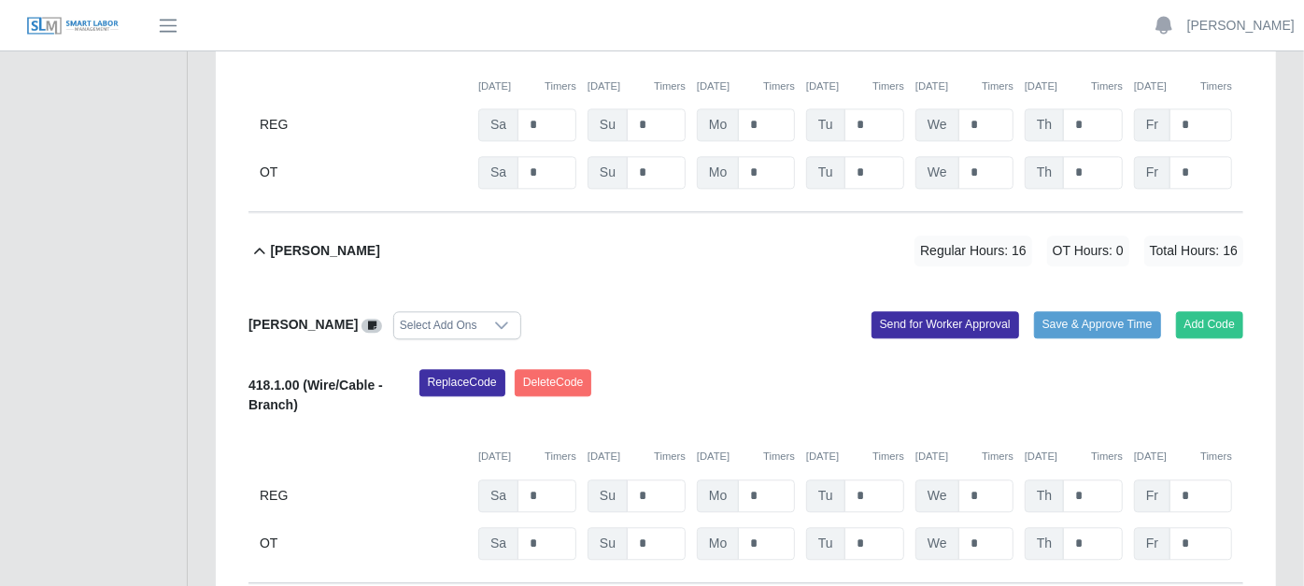
click at [263, 240] on icon at bounding box center [258, 251] width 21 height 22
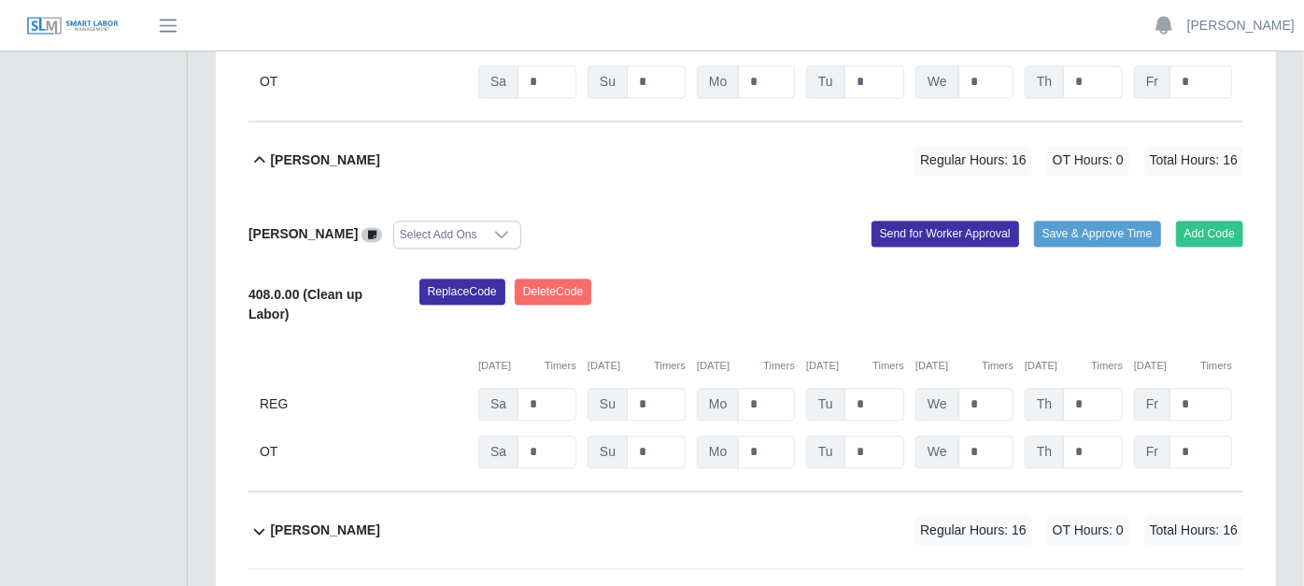
scroll to position [2386, 0]
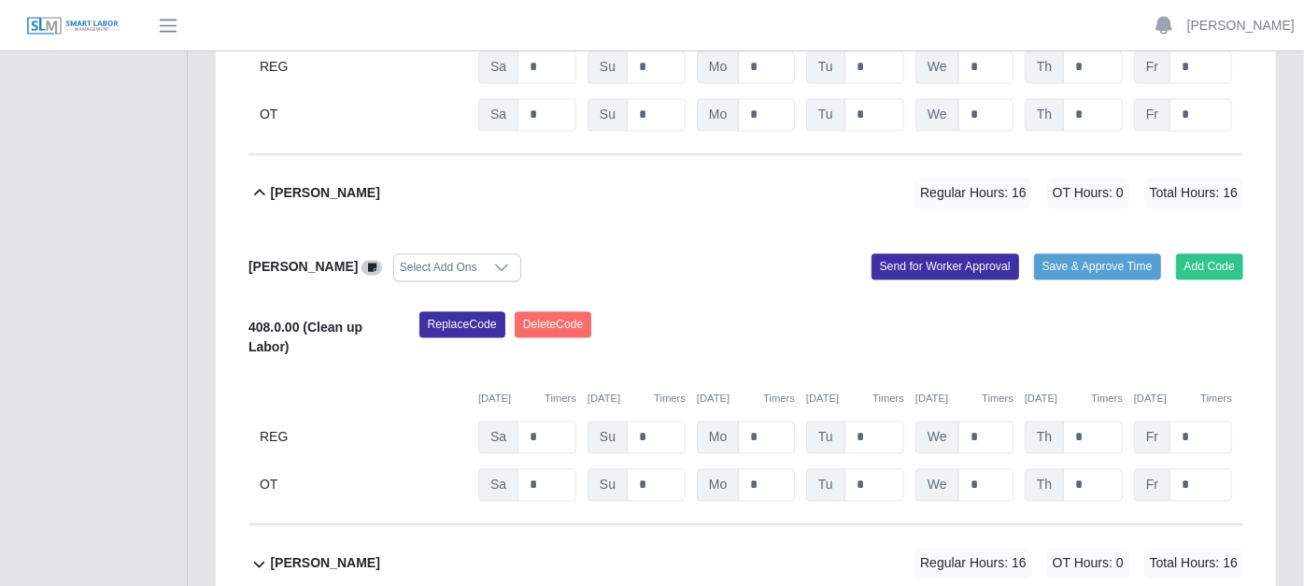
click at [262, 181] on icon at bounding box center [258, 192] width 21 height 22
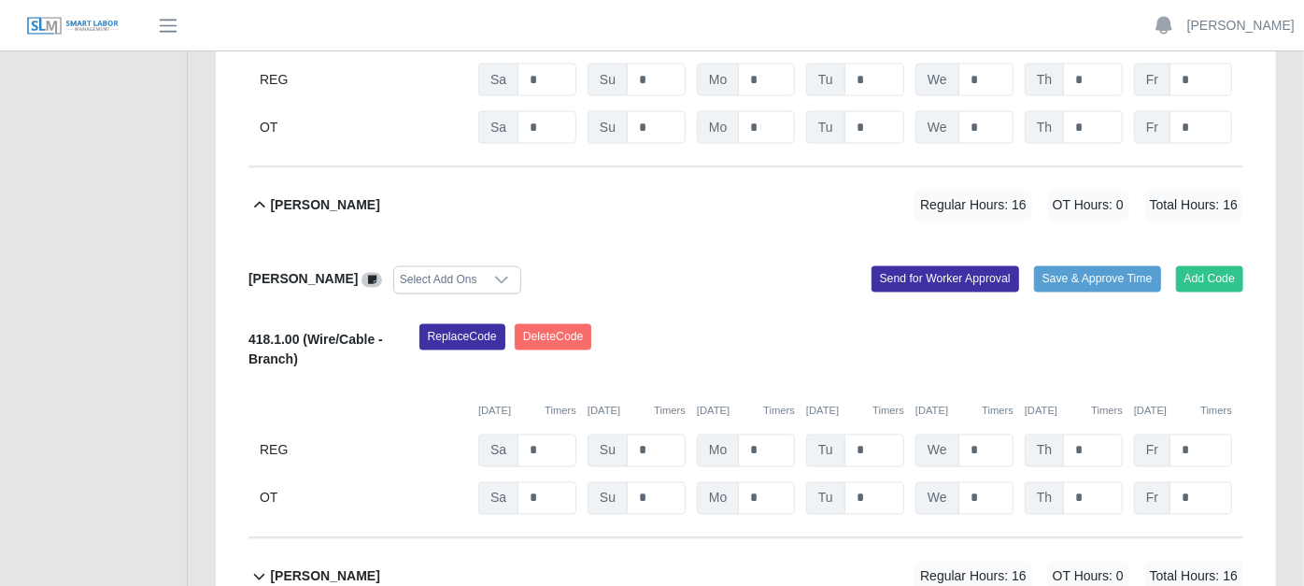
scroll to position [1971, 0]
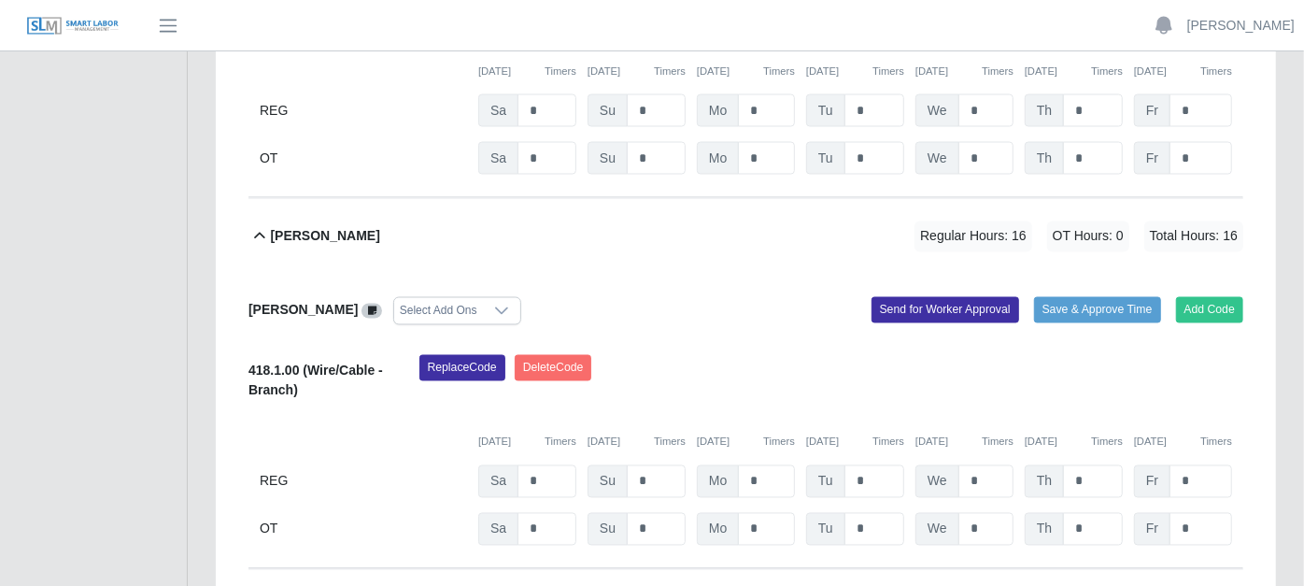
click at [259, 225] on icon at bounding box center [258, 236] width 21 height 22
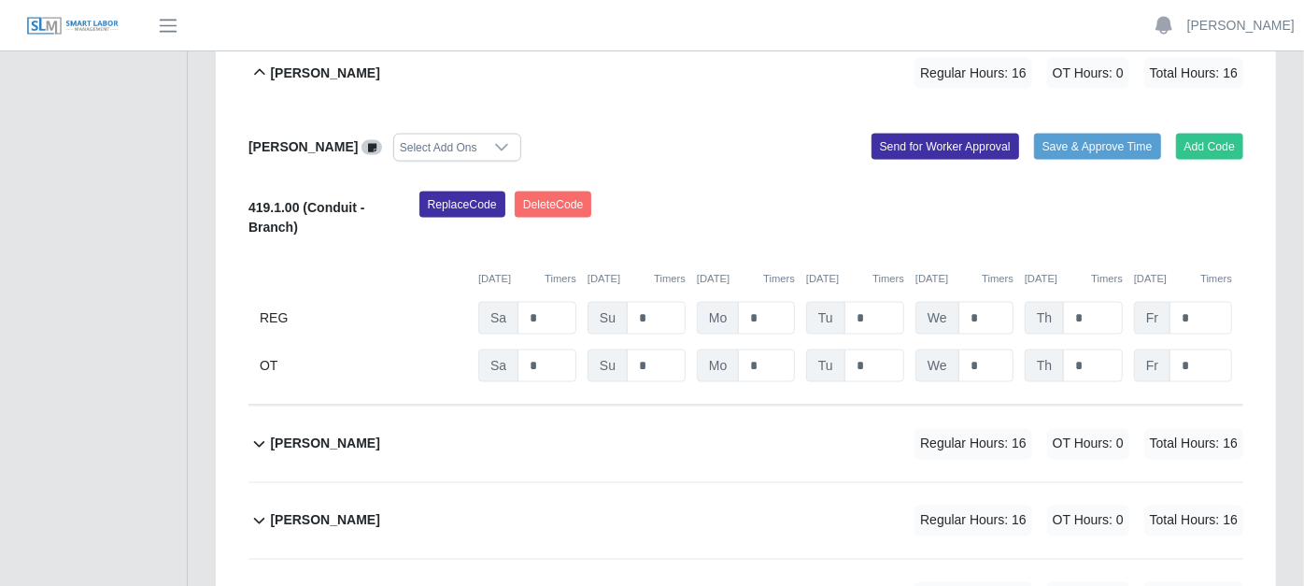
scroll to position [1660, 0]
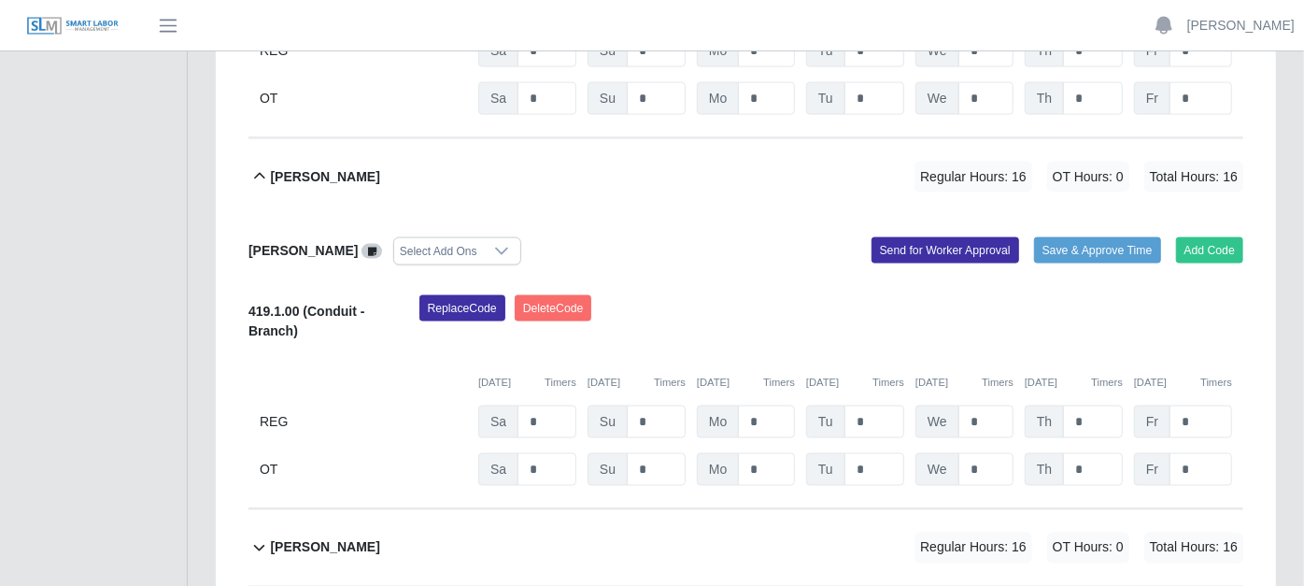
click at [260, 173] on icon at bounding box center [259, 176] width 11 height 7
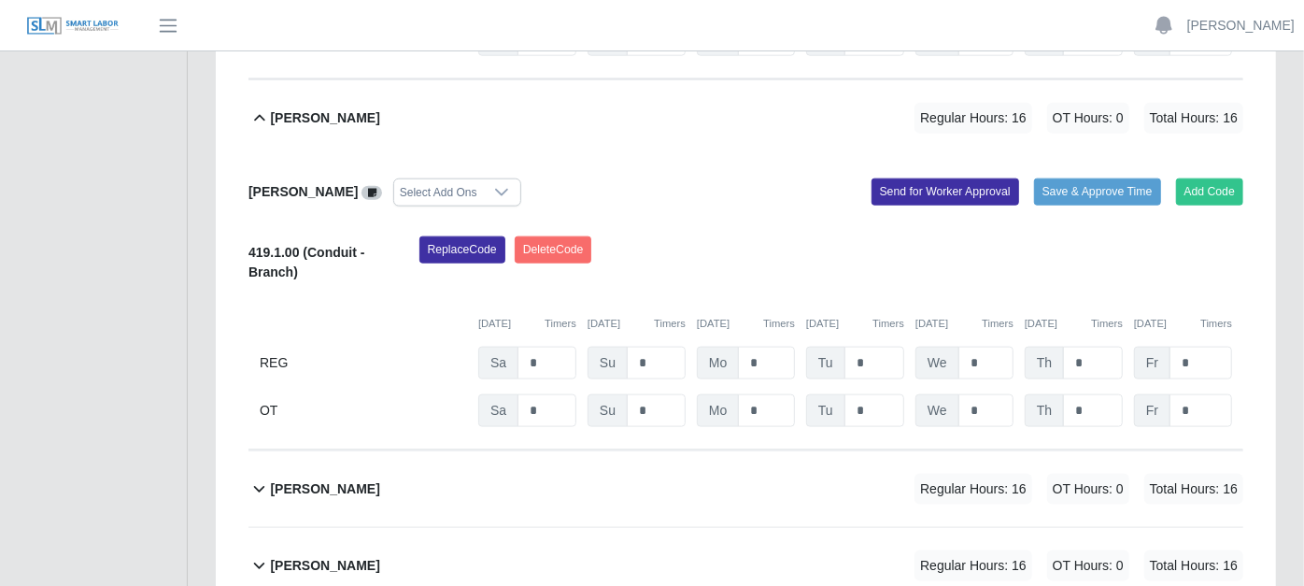
scroll to position [1244, 0]
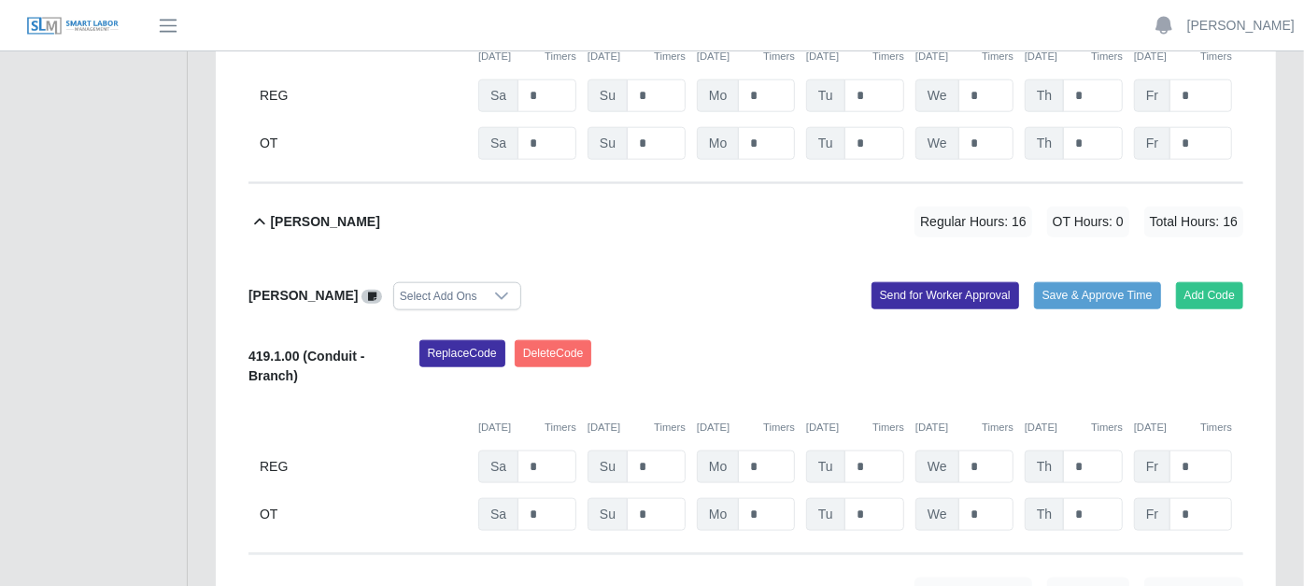
click at [263, 211] on icon at bounding box center [258, 222] width 21 height 22
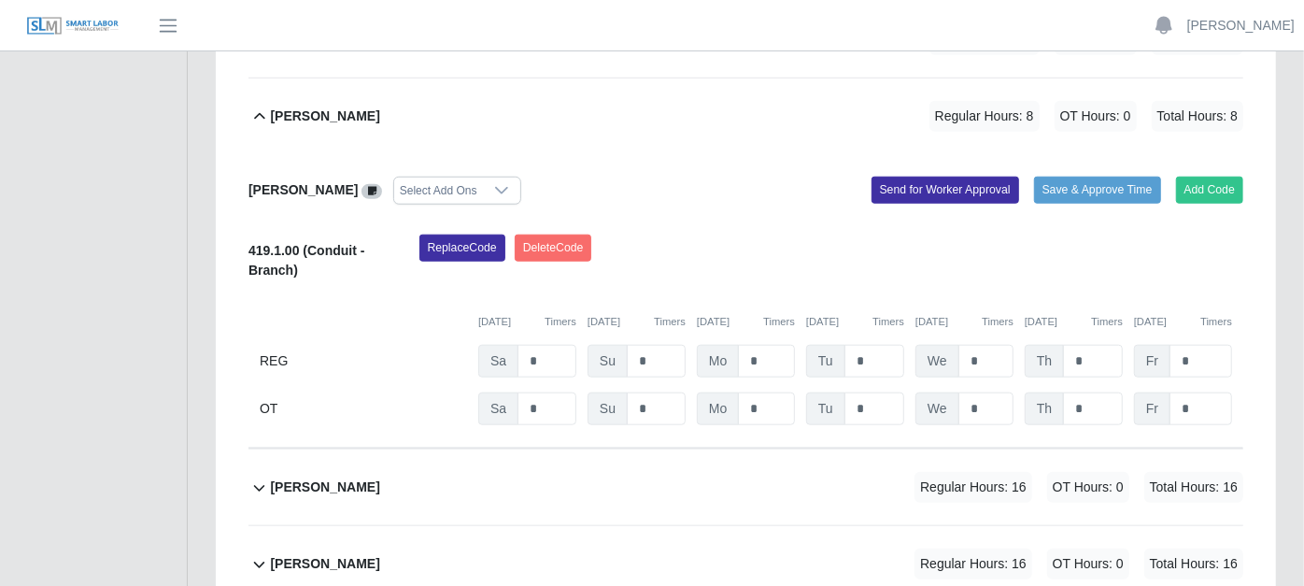
scroll to position [933, 0]
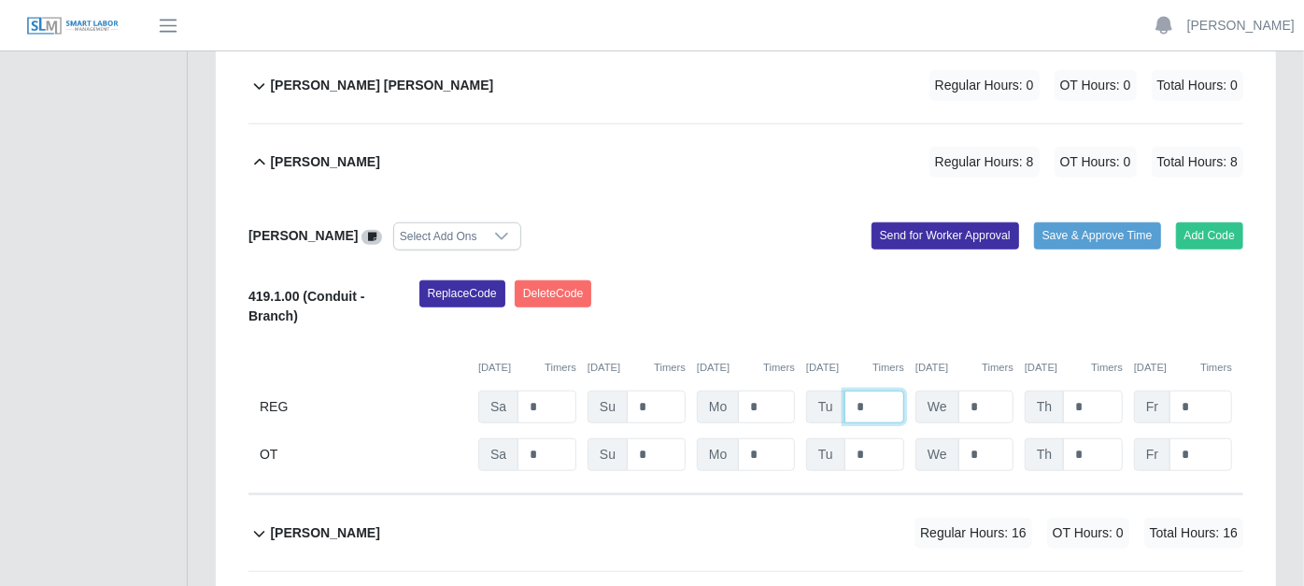
click at [869, 390] on input "*" at bounding box center [874, 406] width 60 height 33
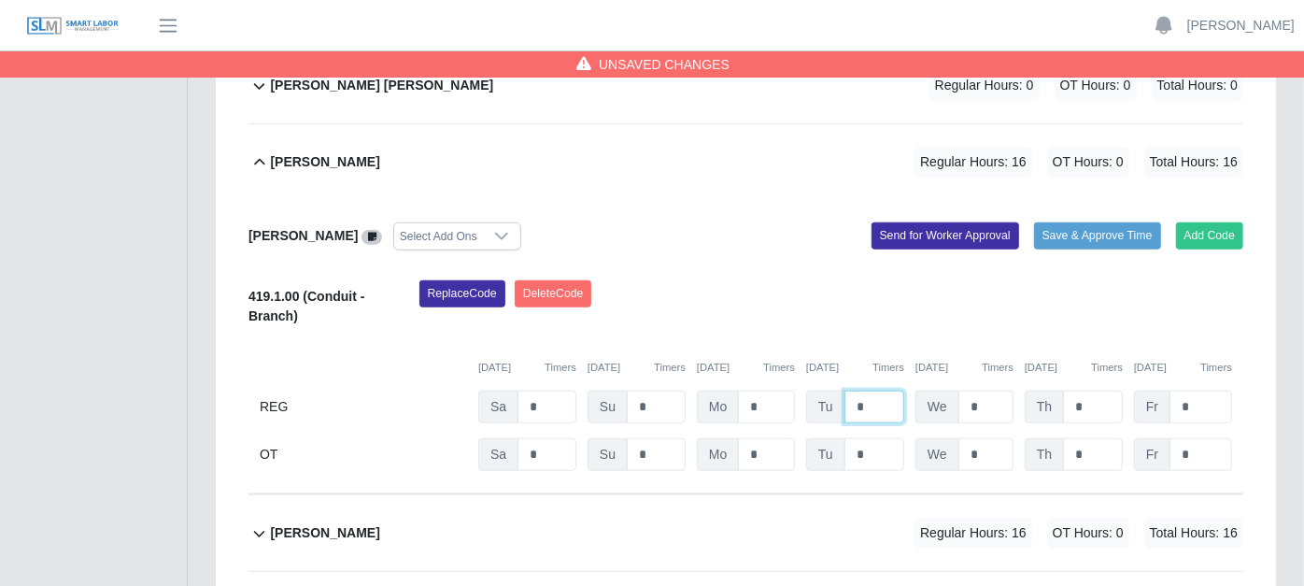
type input "*"
click at [985, 390] on input "*" at bounding box center [985, 406] width 55 height 33
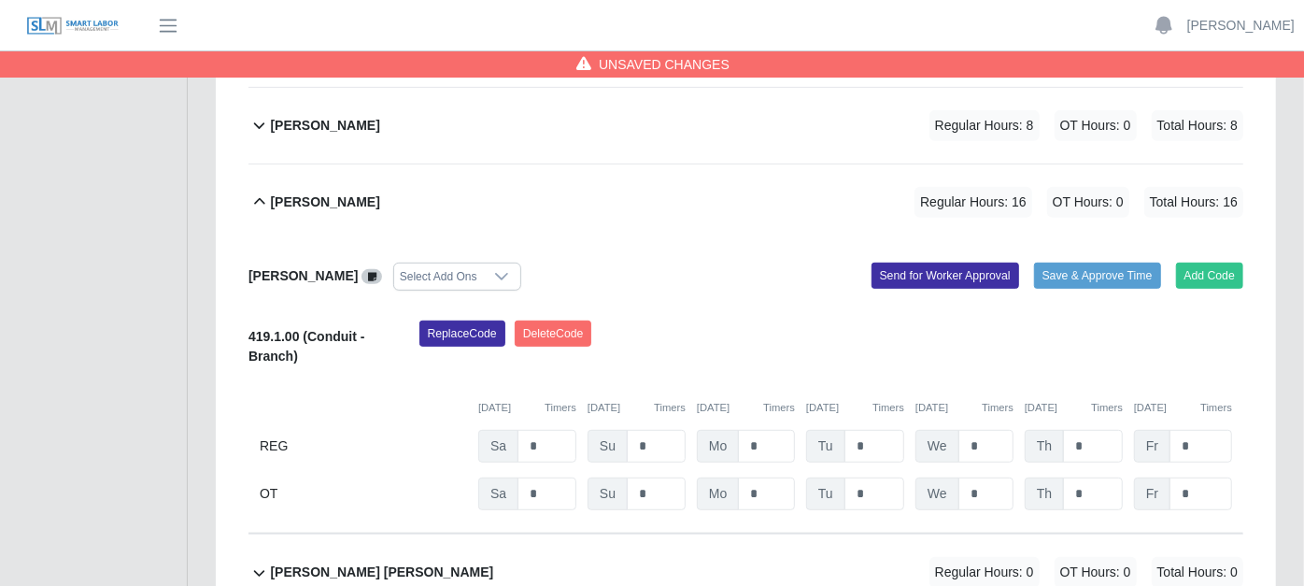
scroll to position [414, 0]
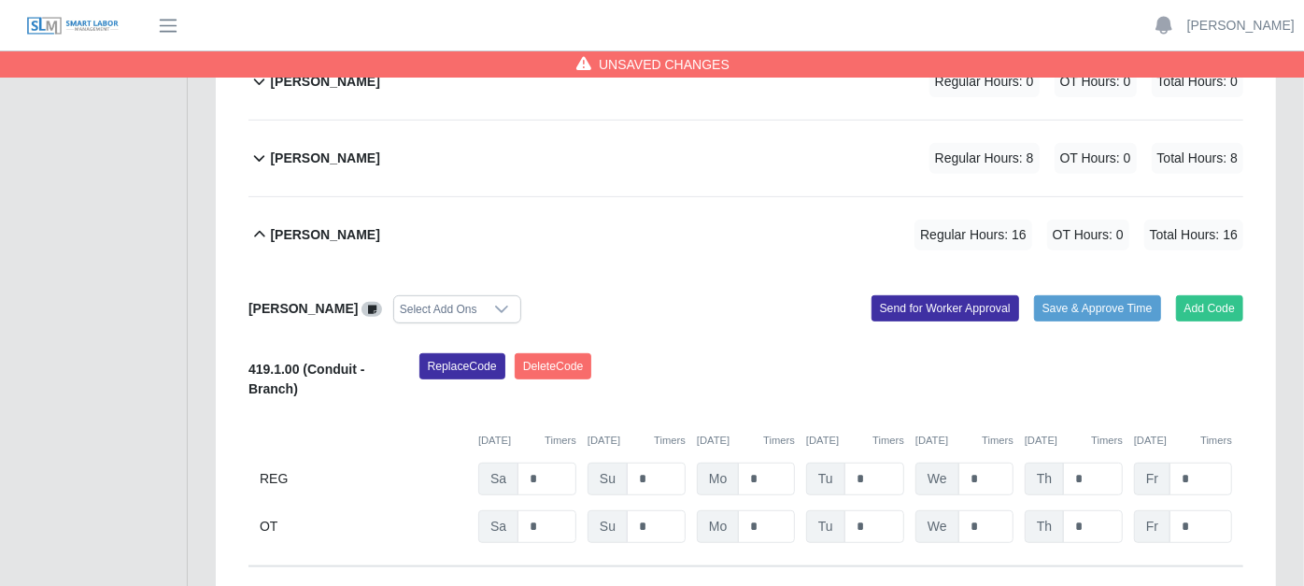
click at [260, 223] on icon at bounding box center [258, 234] width 21 height 22
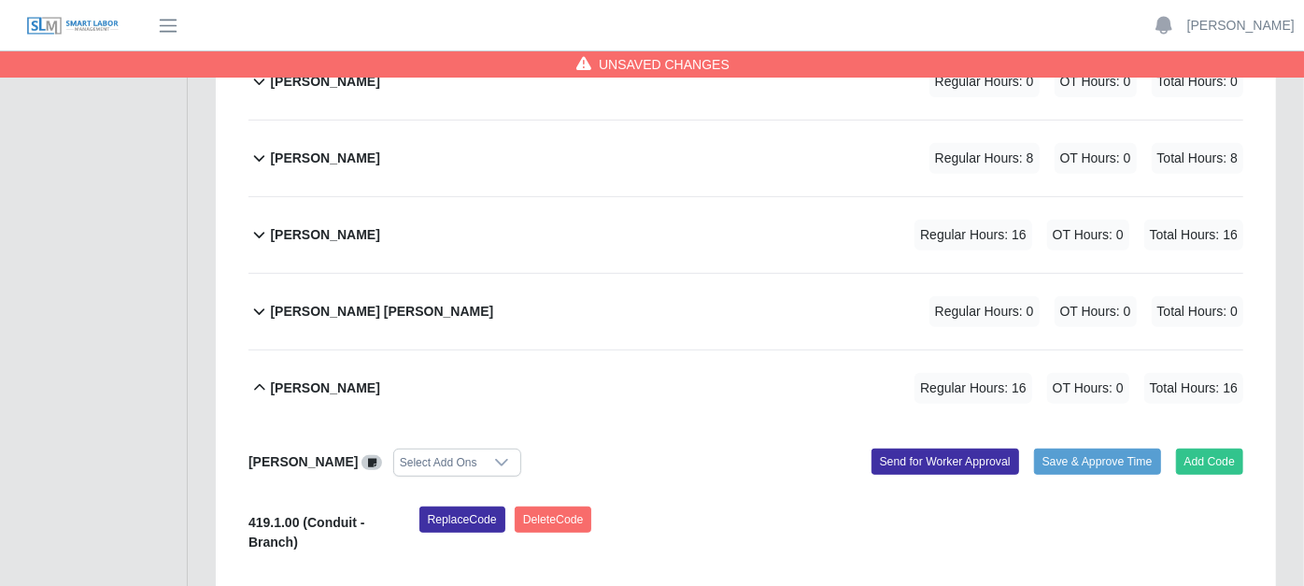
click at [259, 147] on icon at bounding box center [258, 158] width 21 height 22
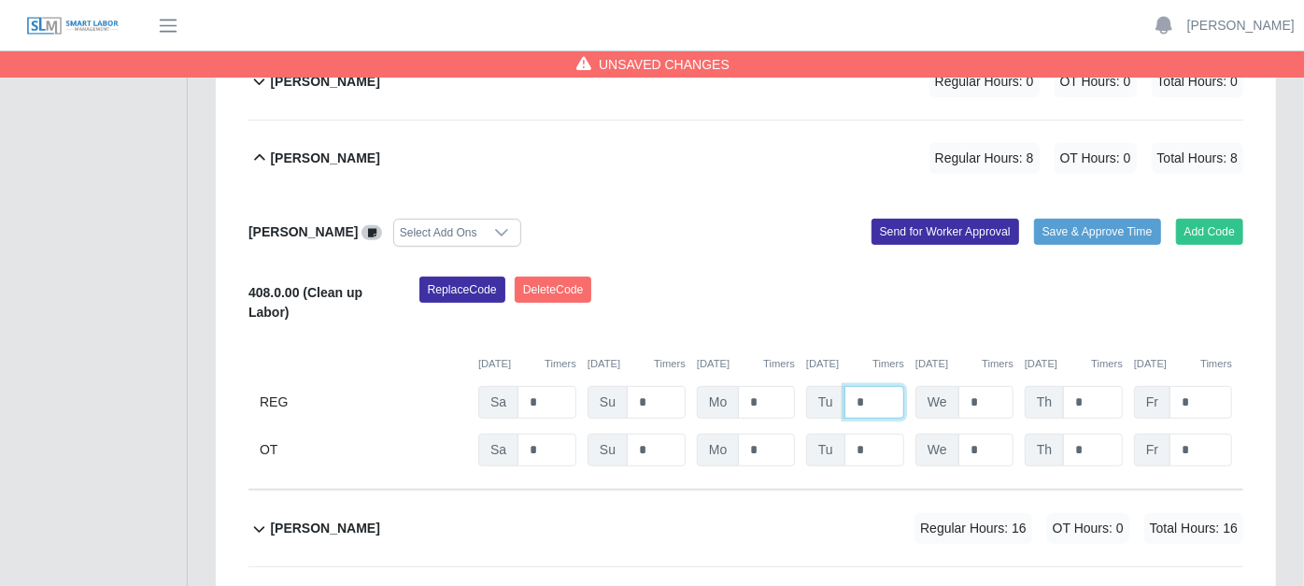
click at [868, 386] on input "*" at bounding box center [874, 402] width 60 height 33
type input "*"
click at [990, 386] on input "*" at bounding box center [985, 402] width 55 height 33
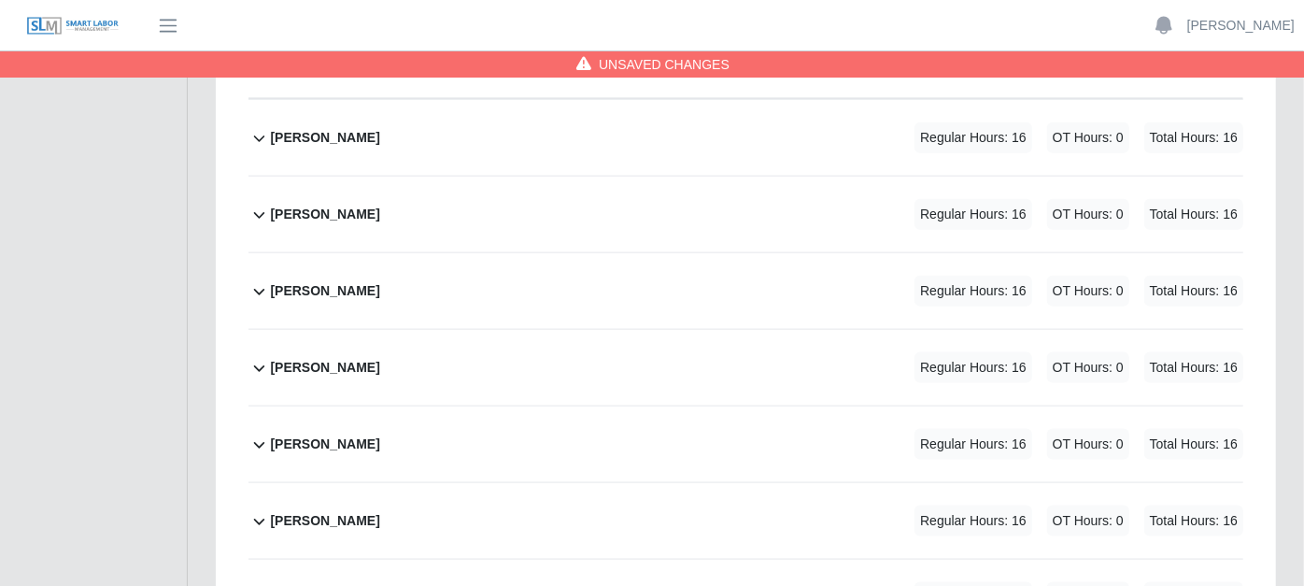
scroll to position [1542, 0]
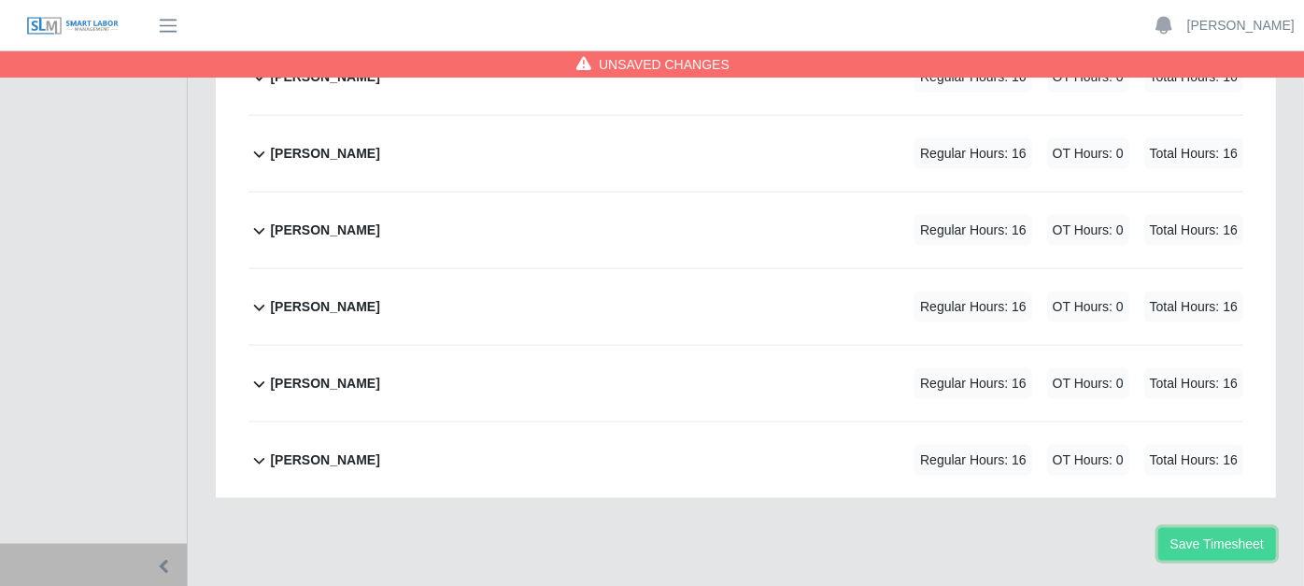
click at [1222, 528] on button "Save Timesheet" at bounding box center [1217, 544] width 118 height 33
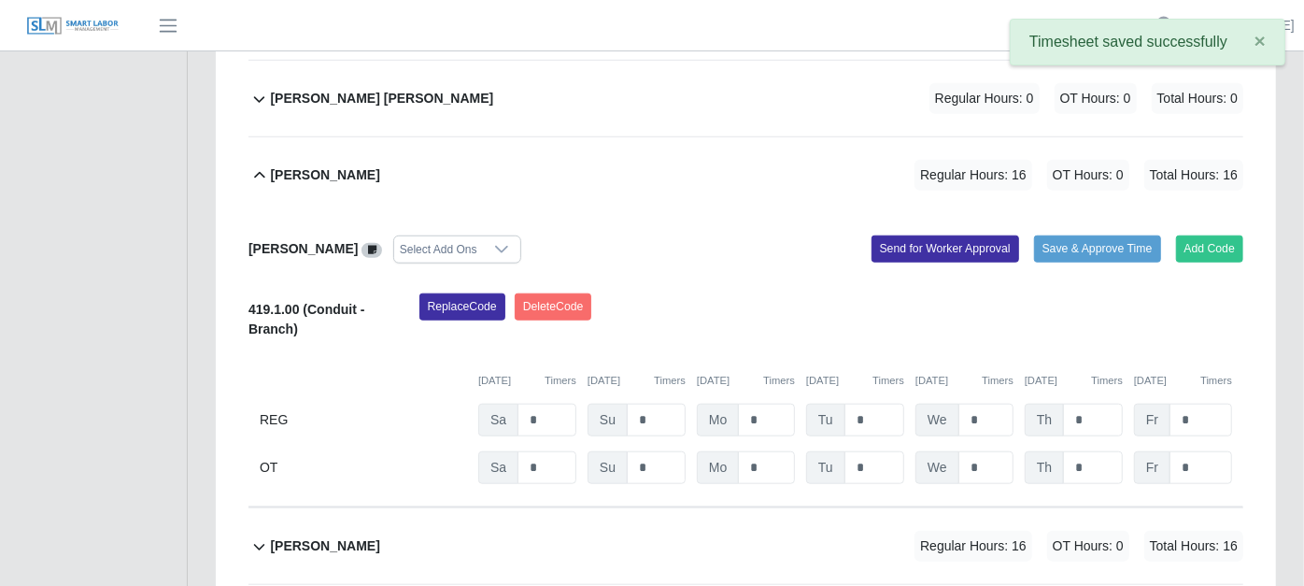
scroll to position [816, 0]
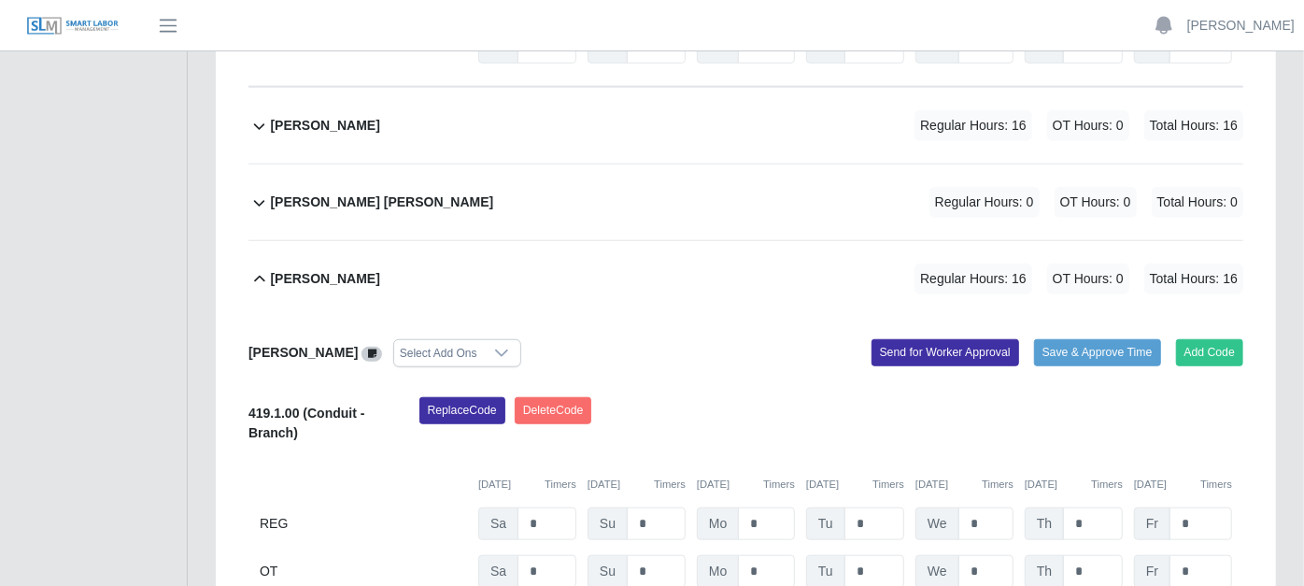
click at [262, 268] on icon at bounding box center [258, 279] width 21 height 22
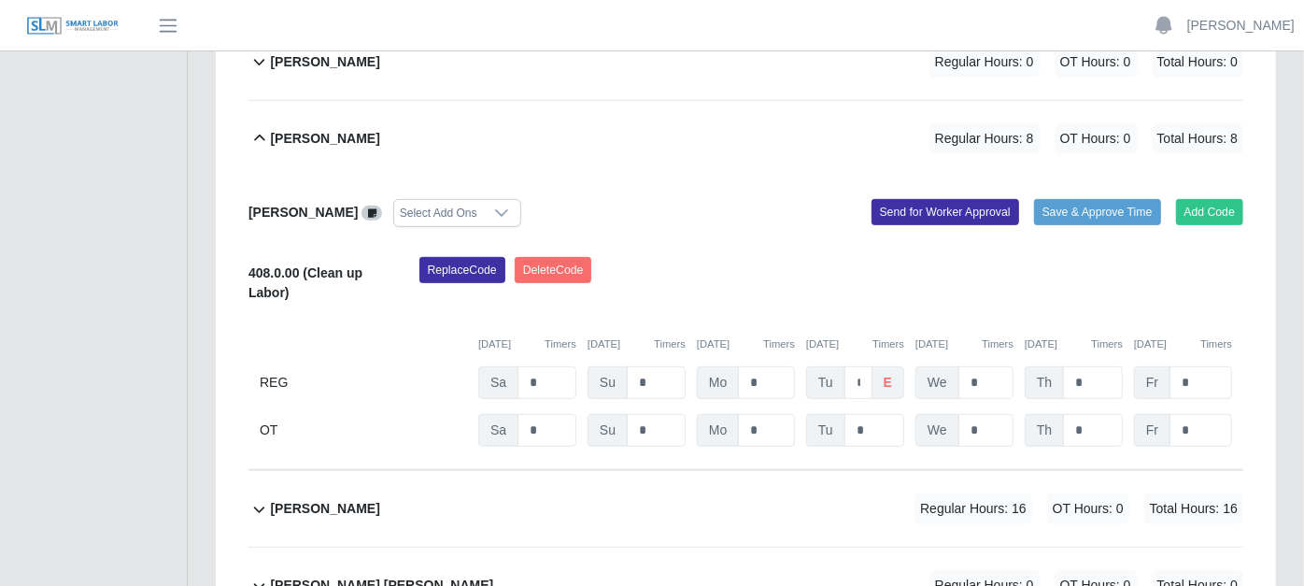
scroll to position [401, 0]
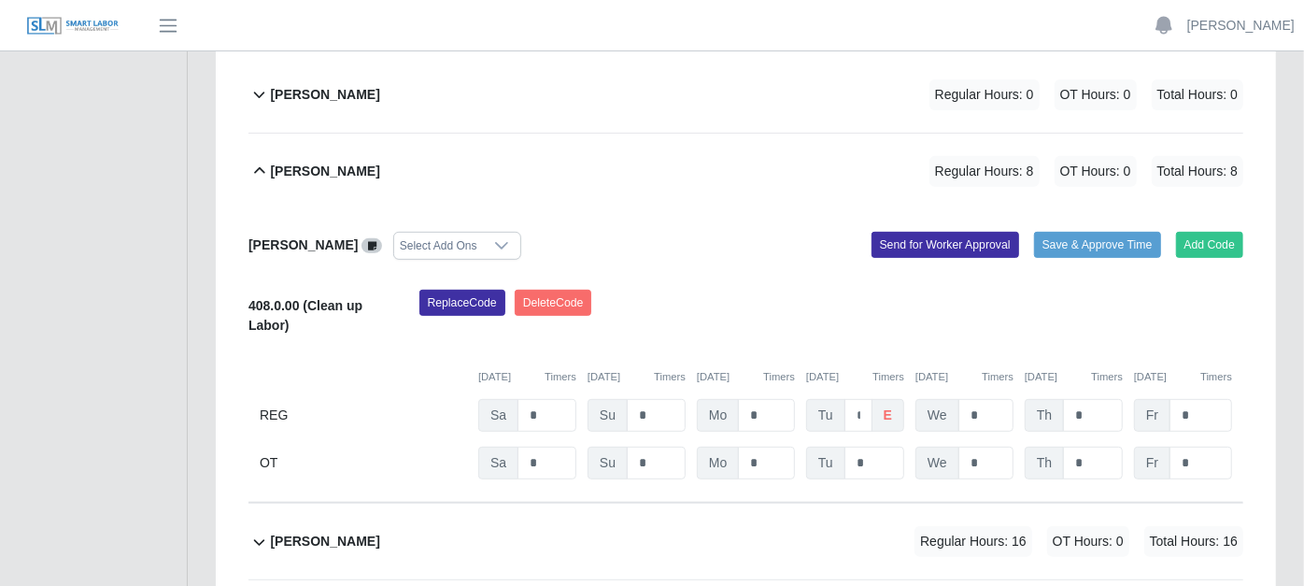
click at [260, 160] on icon at bounding box center [258, 171] width 21 height 22
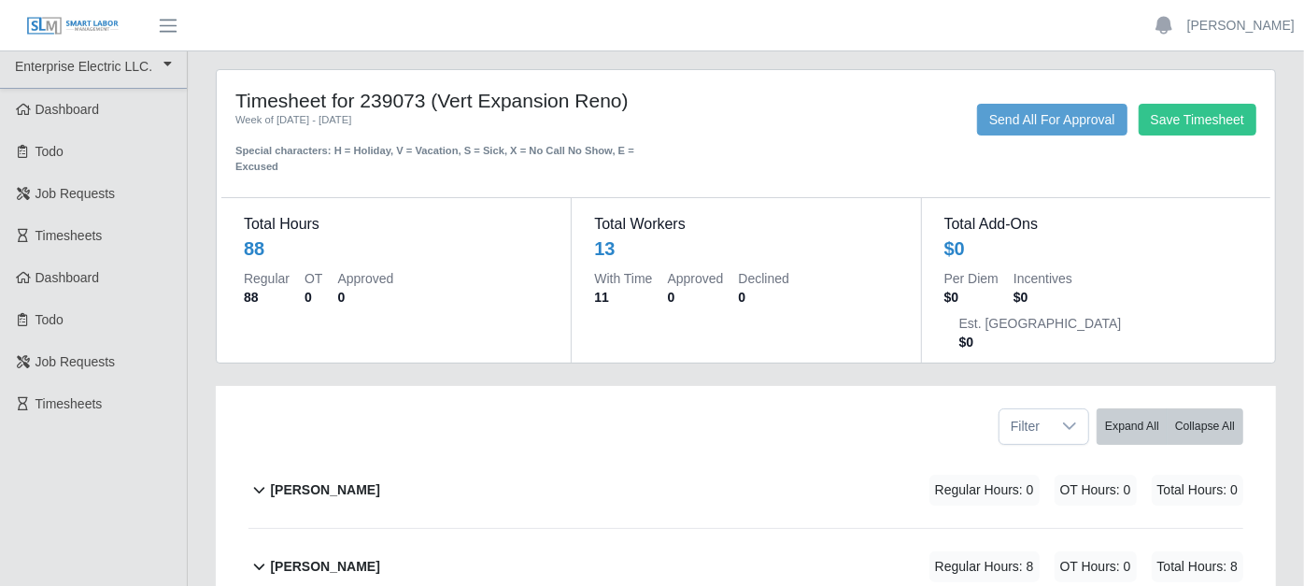
scroll to position [0, 0]
